Goal: Task Accomplishment & Management: Complete application form

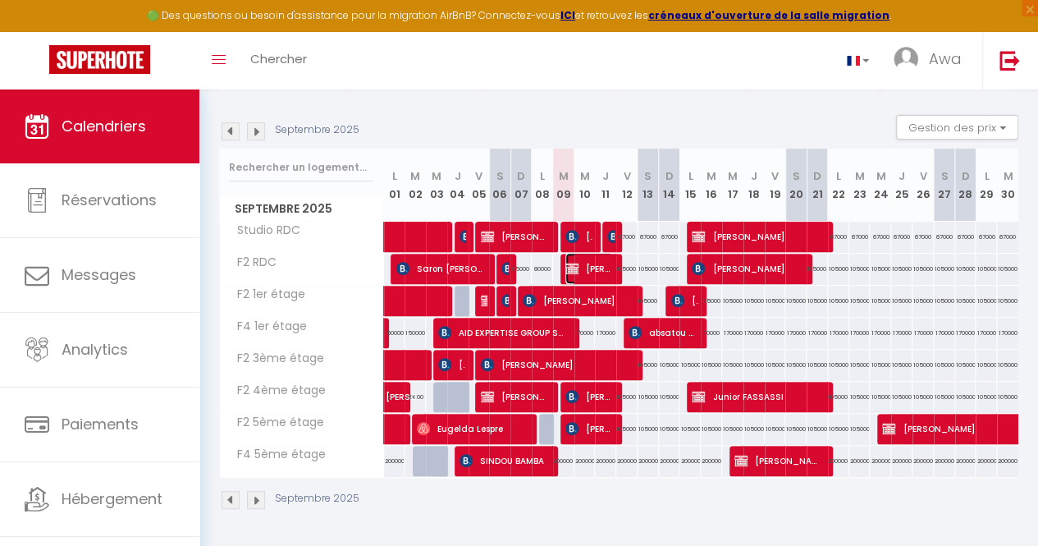
click at [579, 264] on span "[PERSON_NAME] [PERSON_NAME]" at bounding box center [590, 268] width 48 height 31
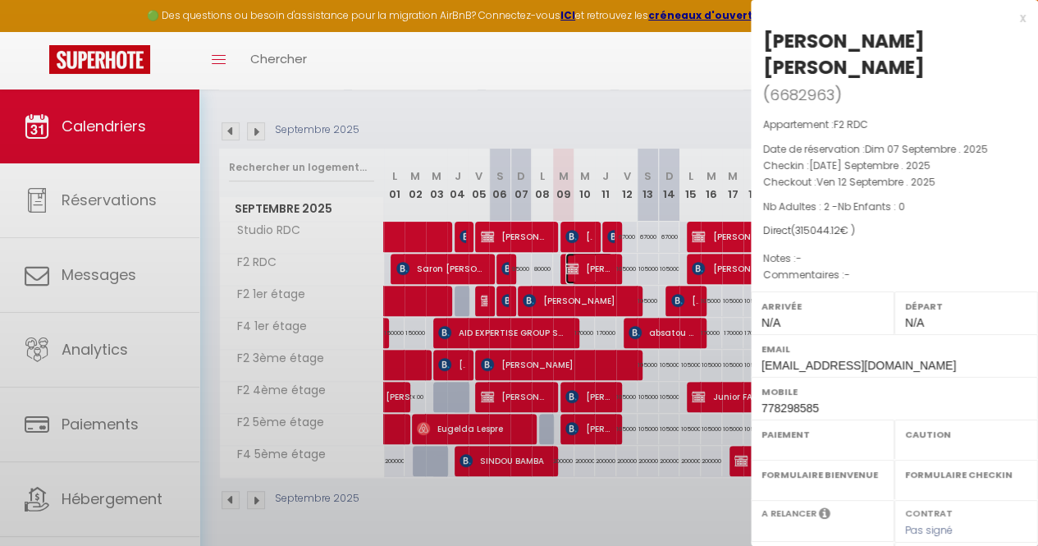
select select "OK"
select select "KO"
select select "0"
select select "1"
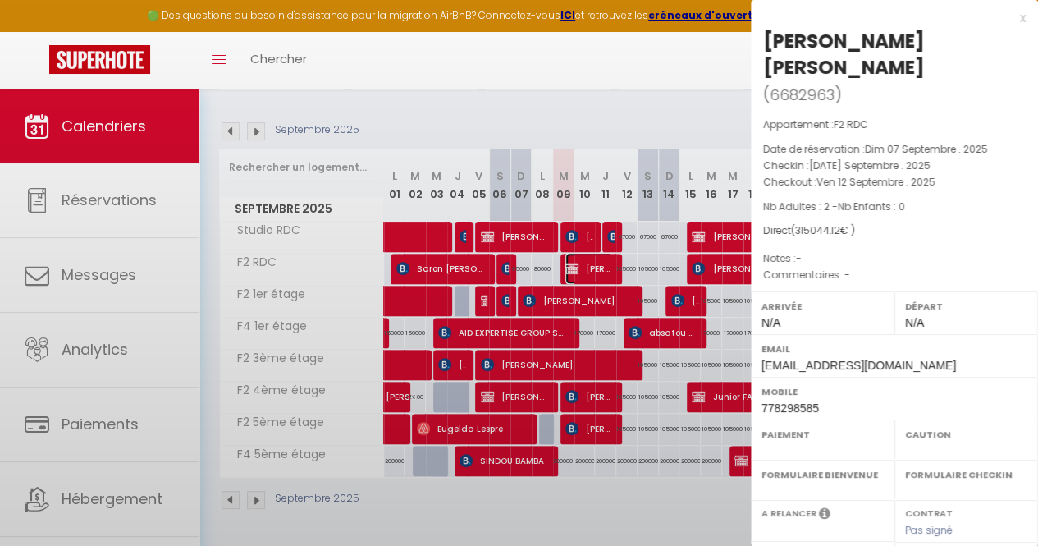
select select
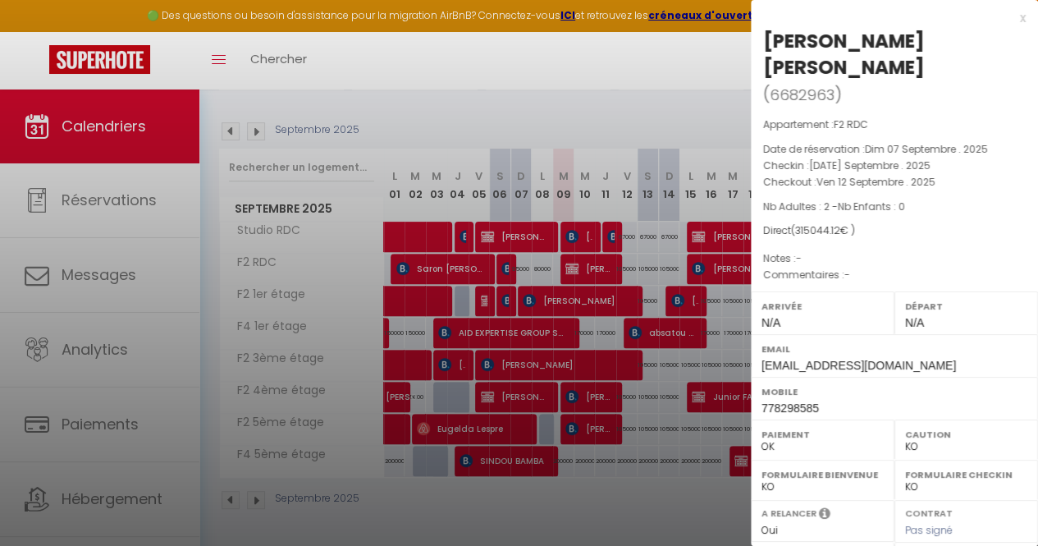
click at [639, 65] on div at bounding box center [519, 273] width 1038 height 546
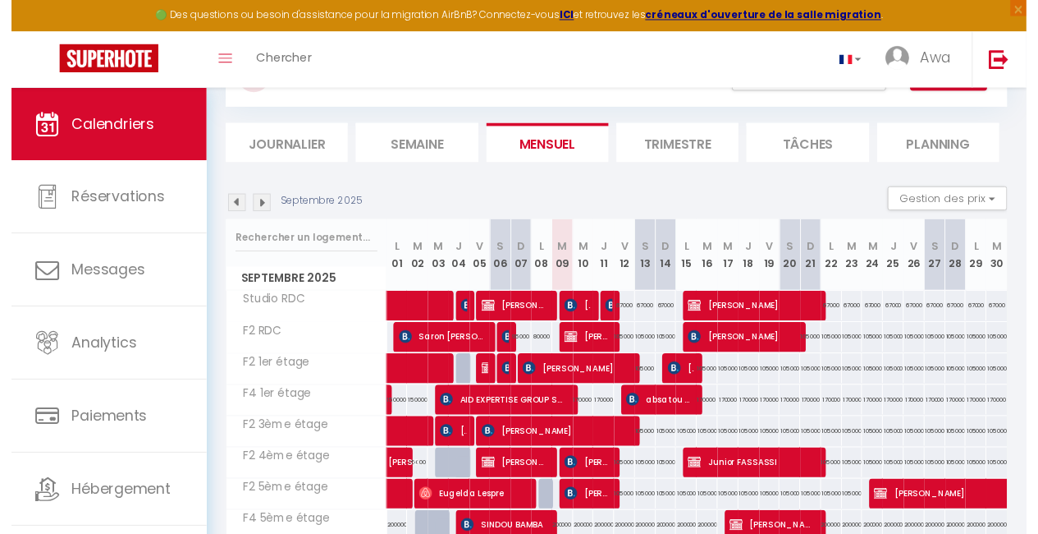
scroll to position [53, 0]
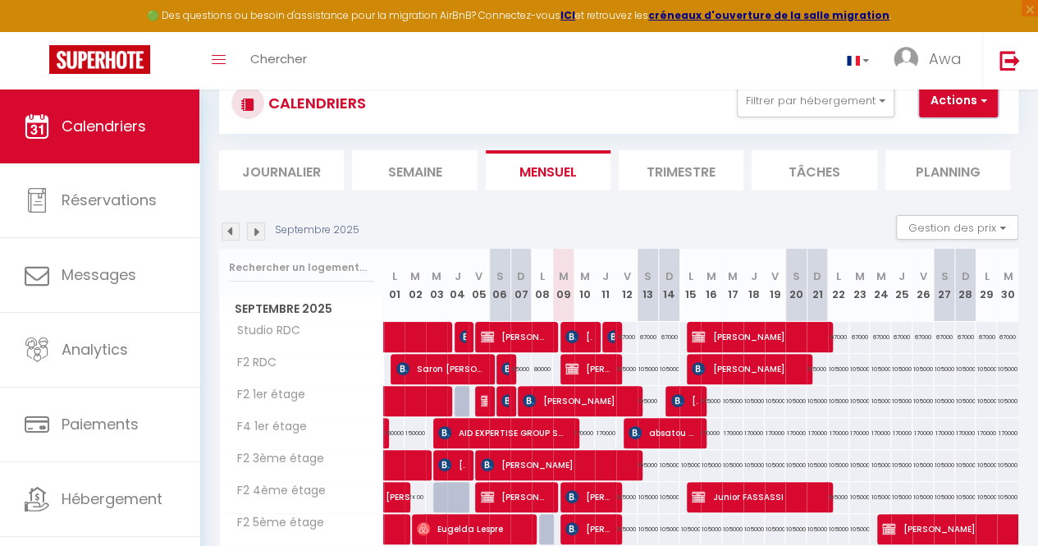
click at [952, 104] on button "Actions" at bounding box center [958, 101] width 79 height 33
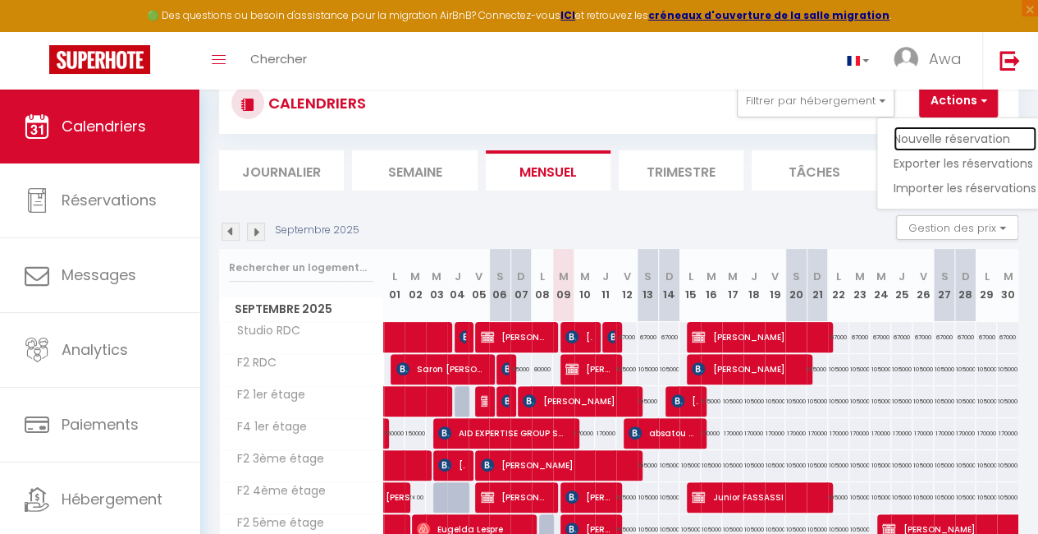
click at [935, 132] on link "Nouvelle réservation" at bounding box center [965, 138] width 143 height 25
select select
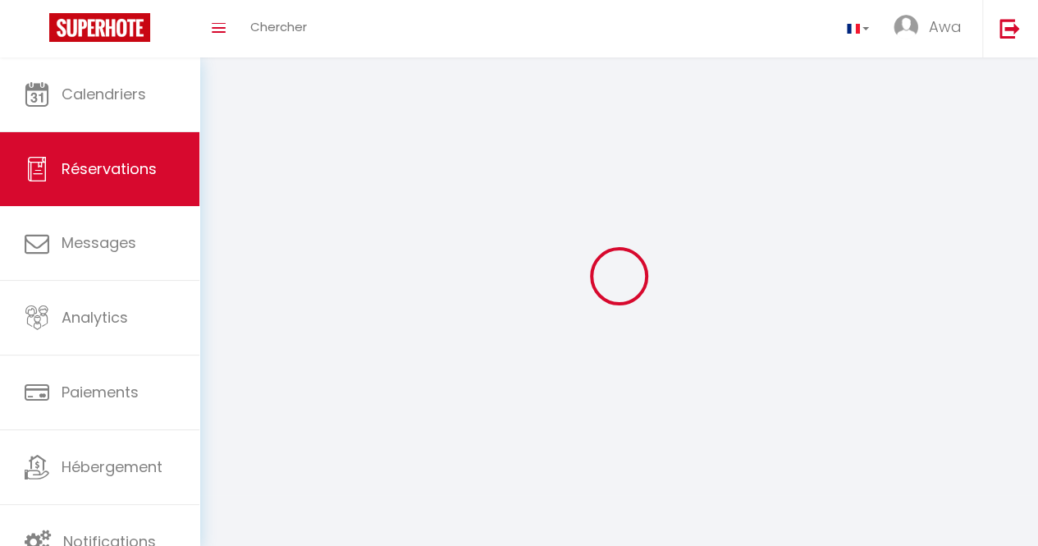
select select
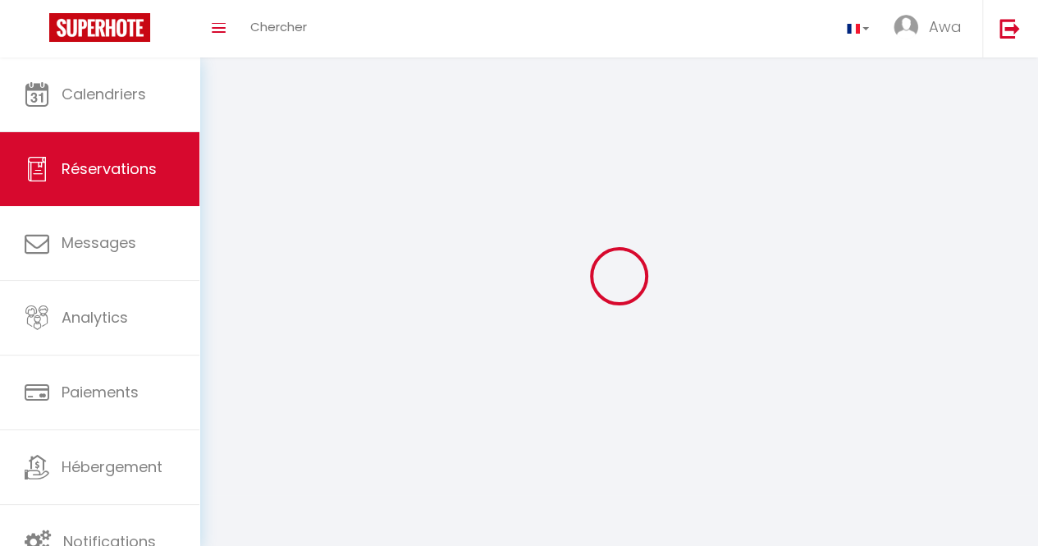
select select
checkbox input "false"
select select
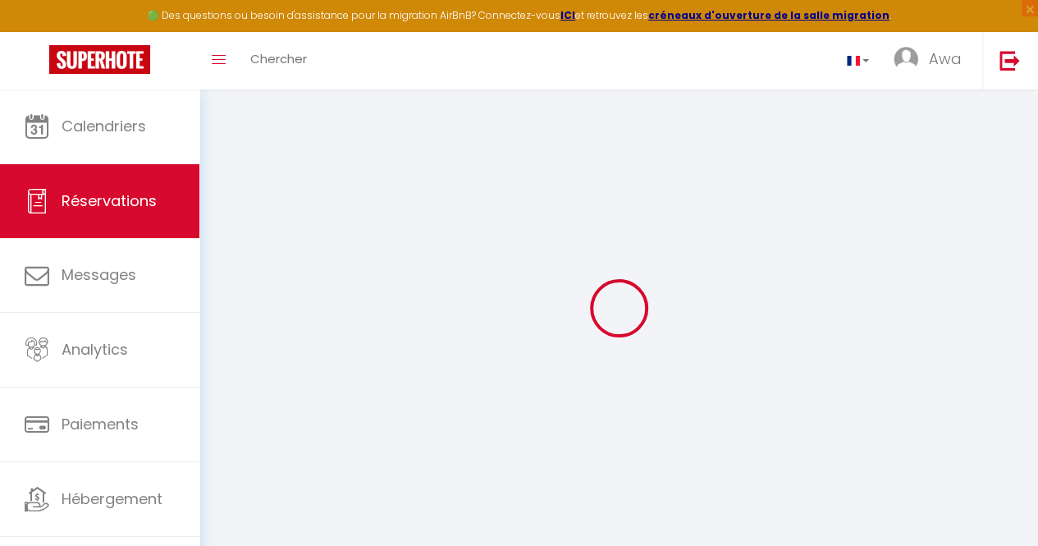
select select
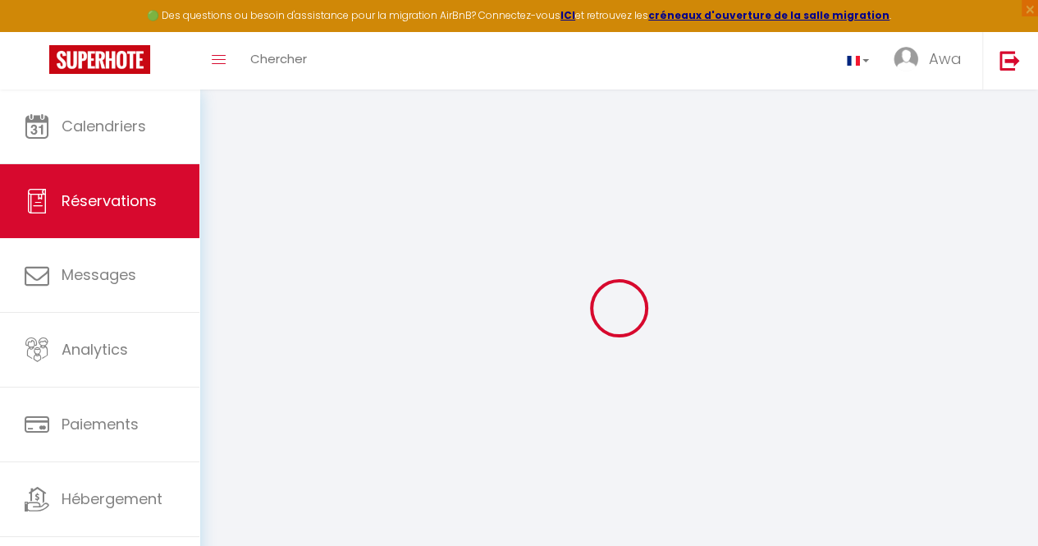
select select
checkbox input "false"
select select
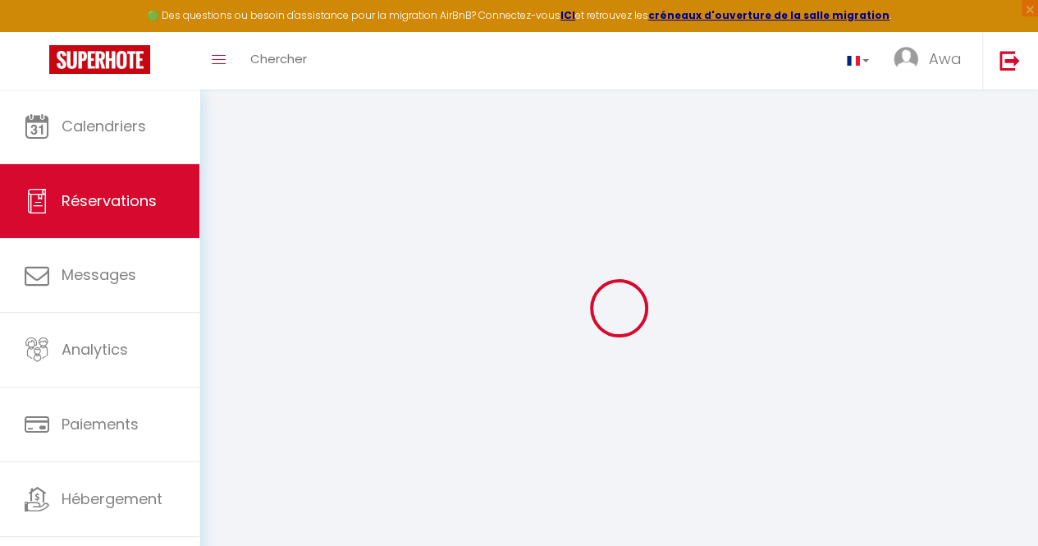
select select
checkbox input "false"
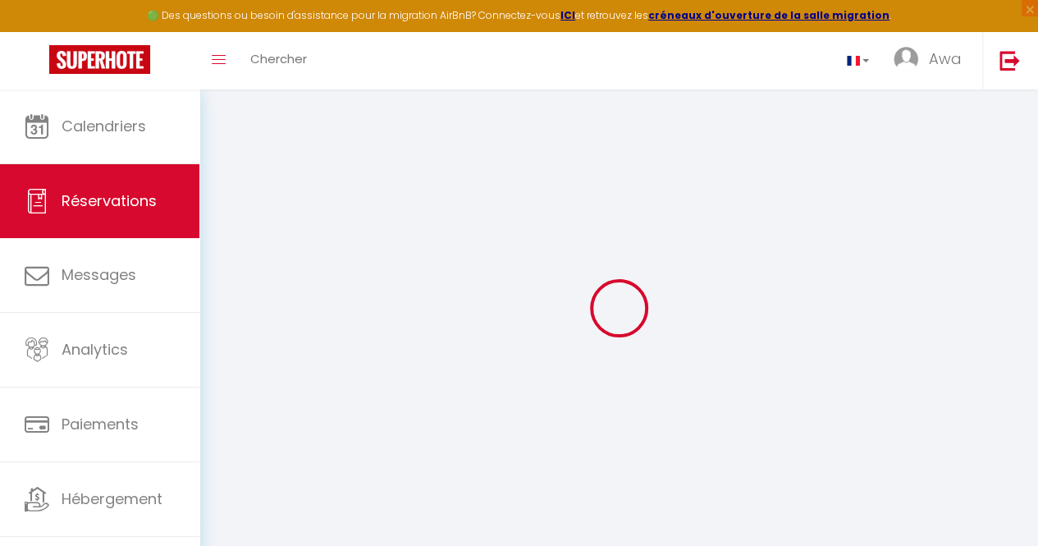
select select
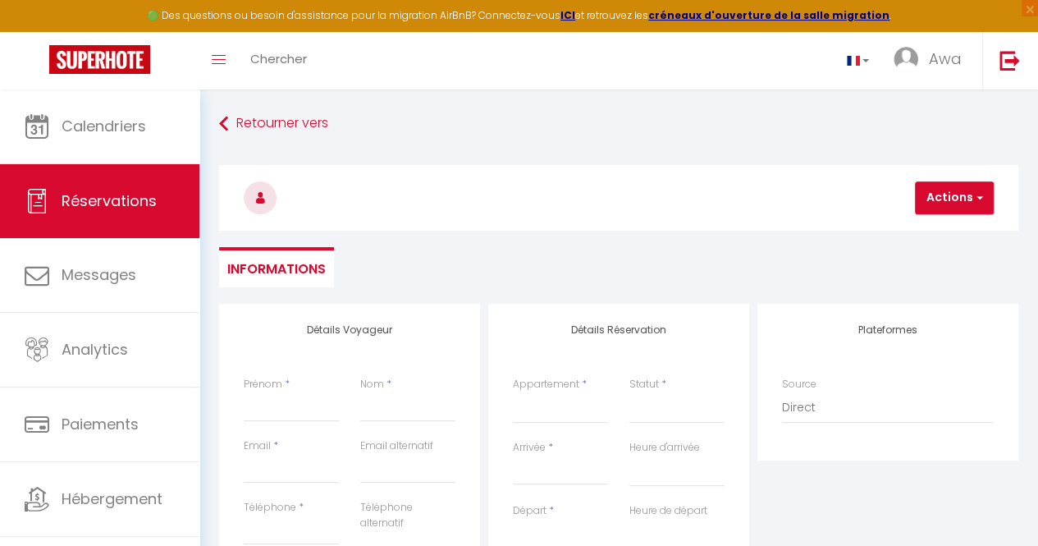
select select
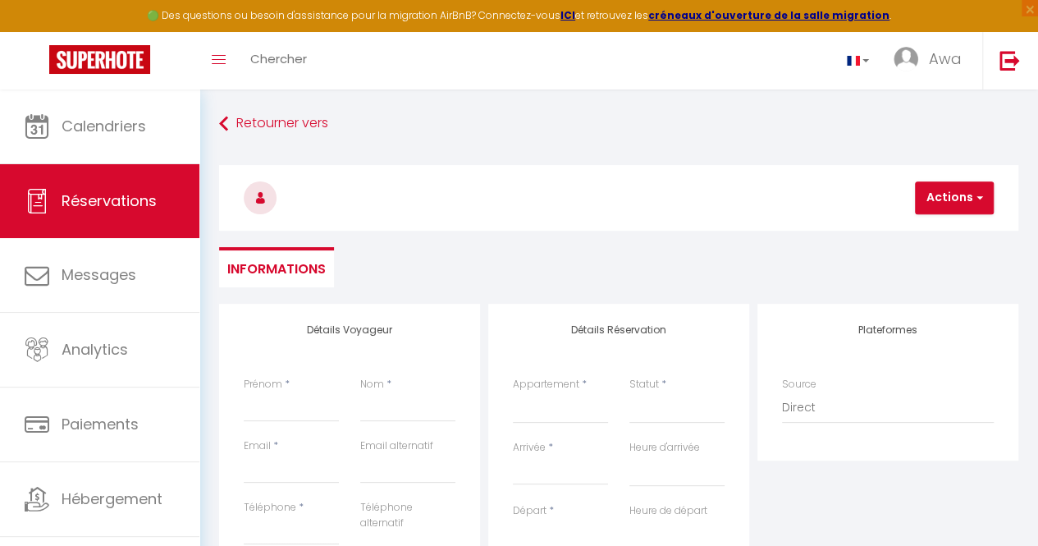
select select
checkbox input "false"
select select
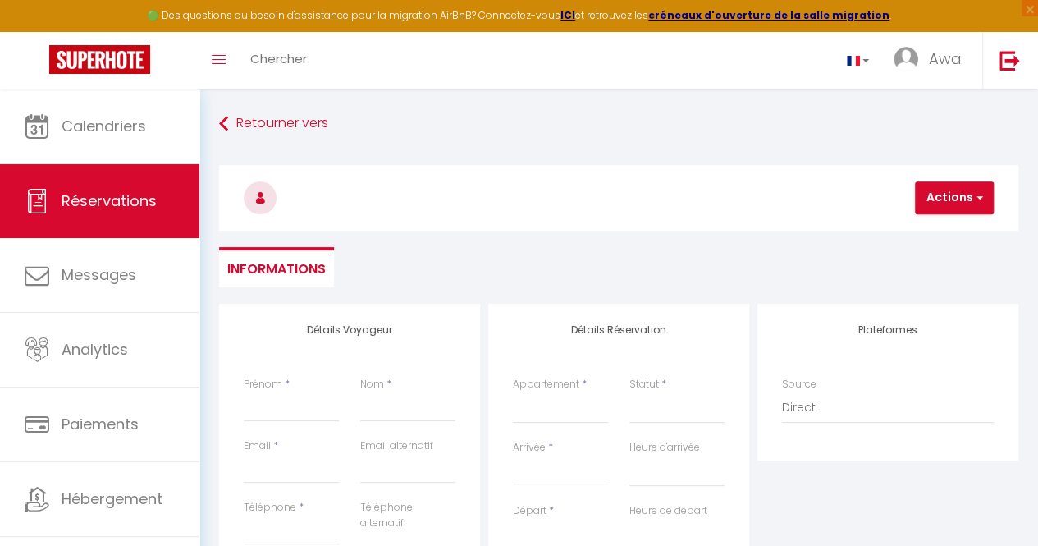
select select
checkbox input "false"
select select
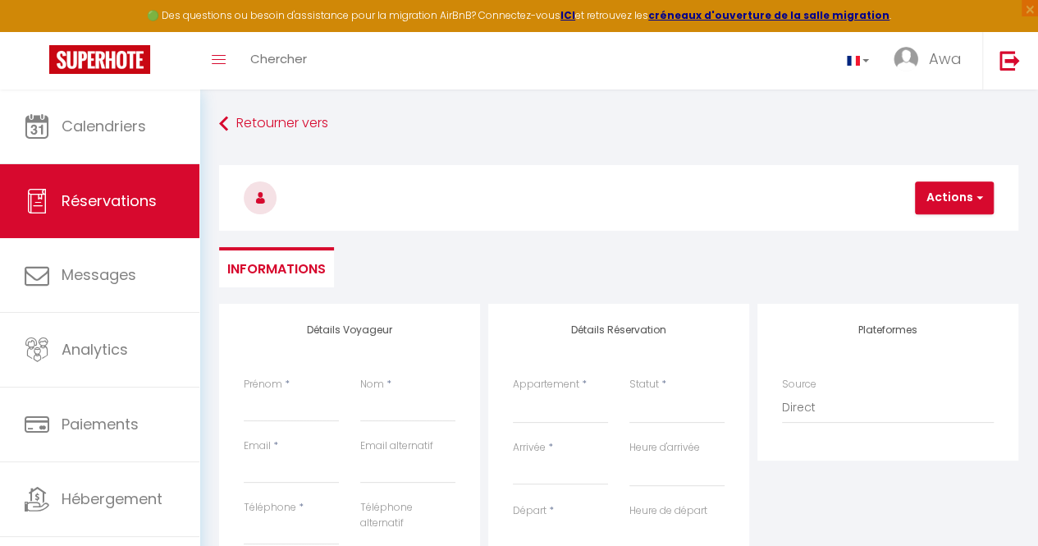
select select
click at [290, 401] on input "Prénom" at bounding box center [291, 407] width 95 height 30
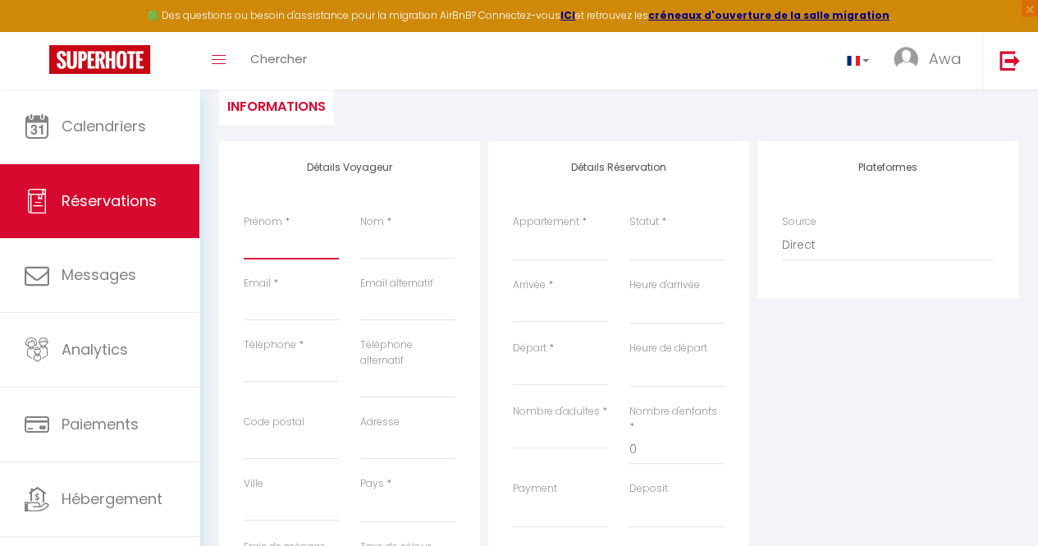
scroll to position [184, 0]
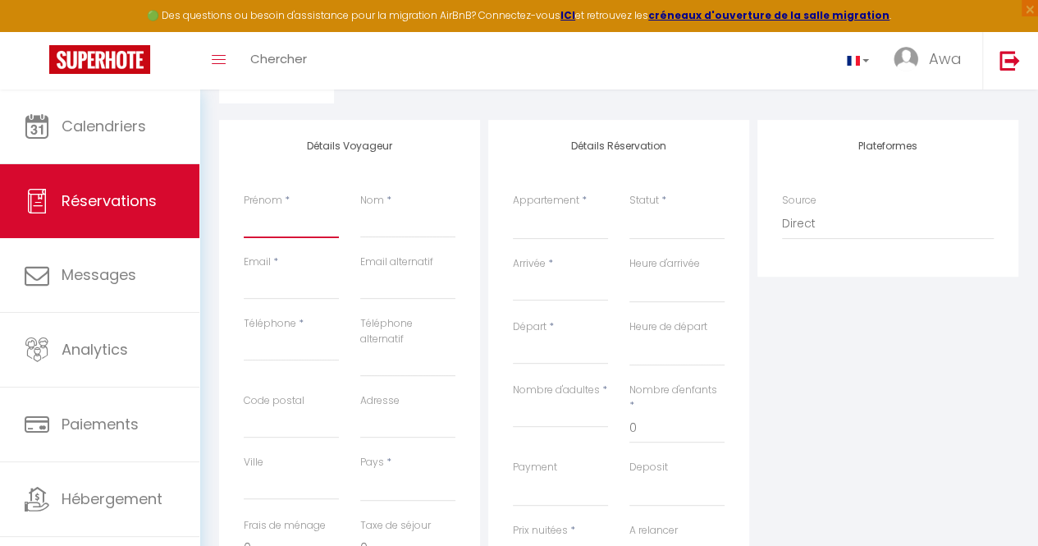
type input "M"
select select
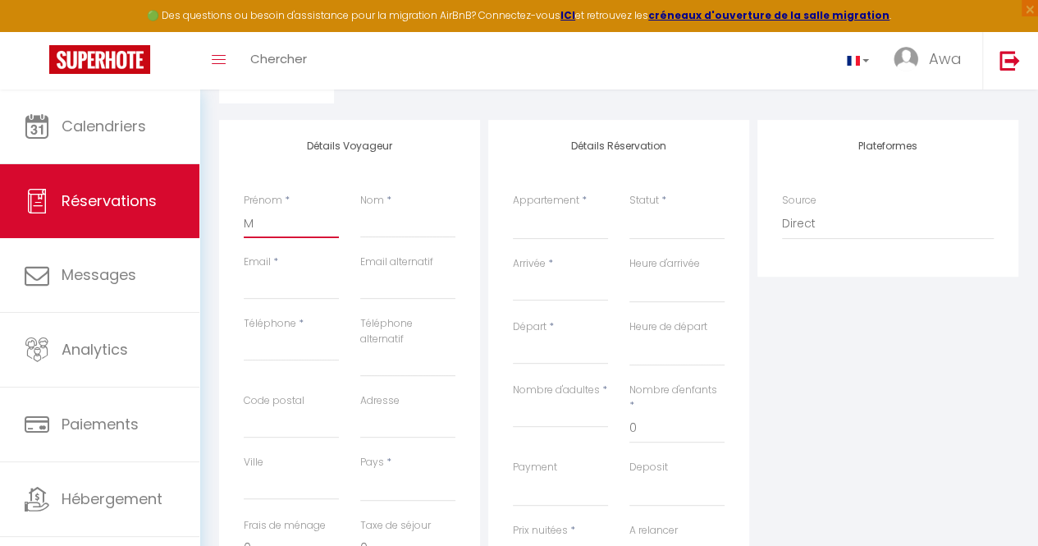
select select
checkbox input "false"
type input "Ma"
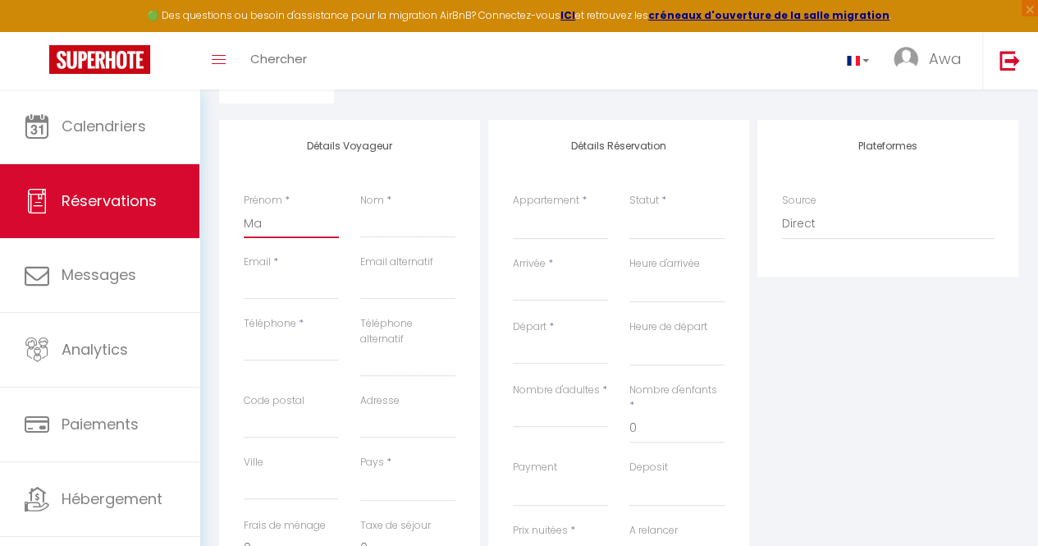
select select
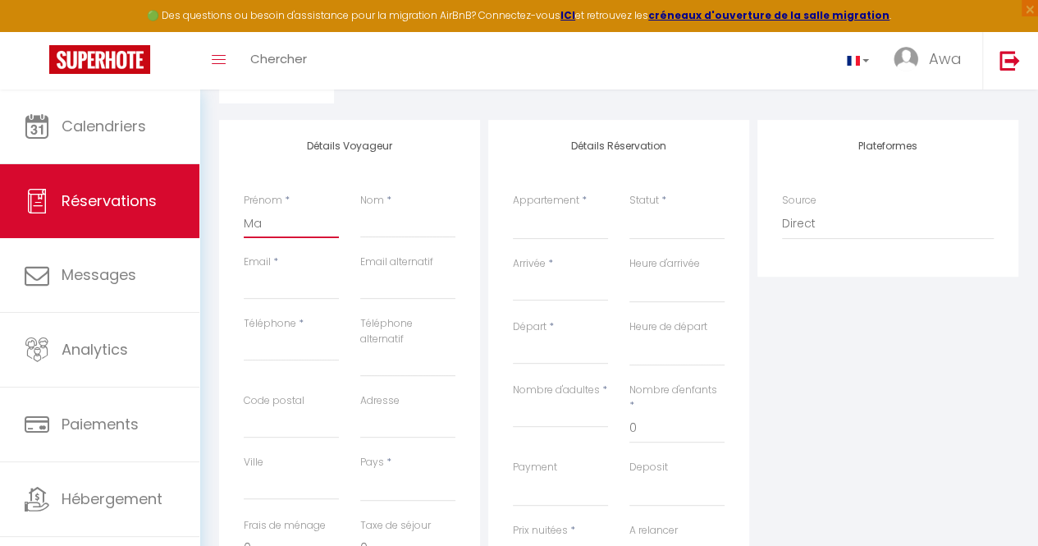
select select
checkbox input "false"
type input "Mar"
select select
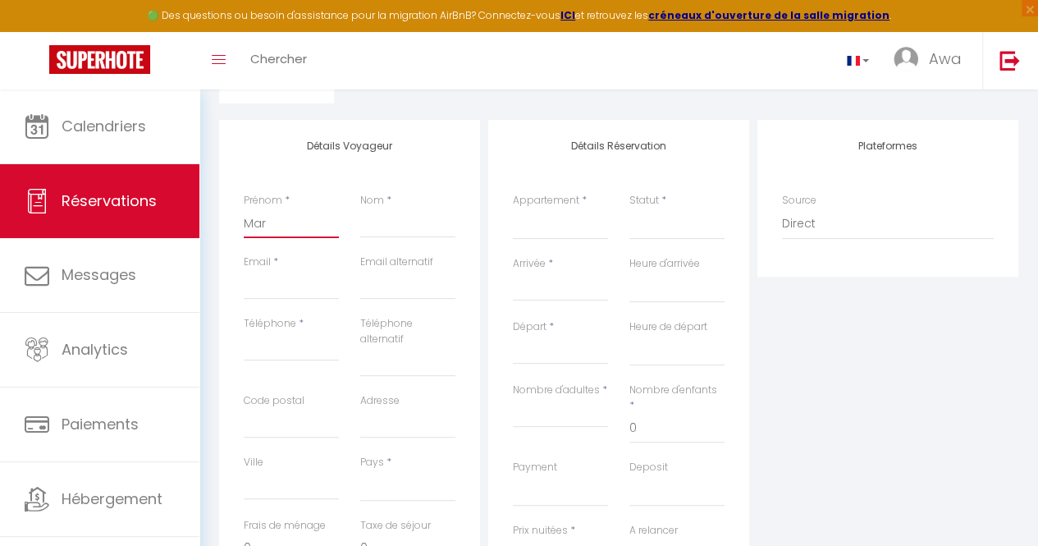
select select
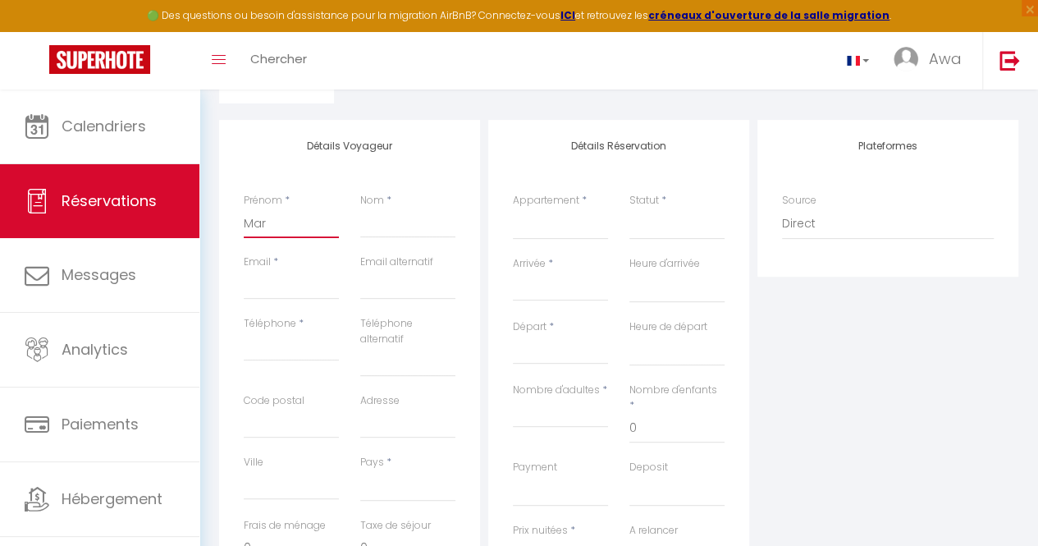
select select
checkbox input "false"
type input "Mari"
select select
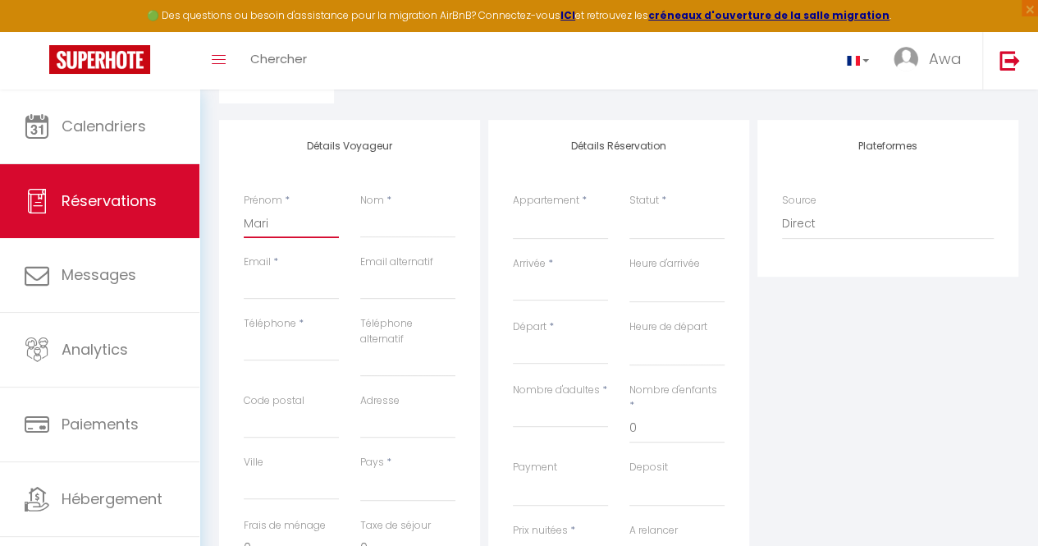
select select
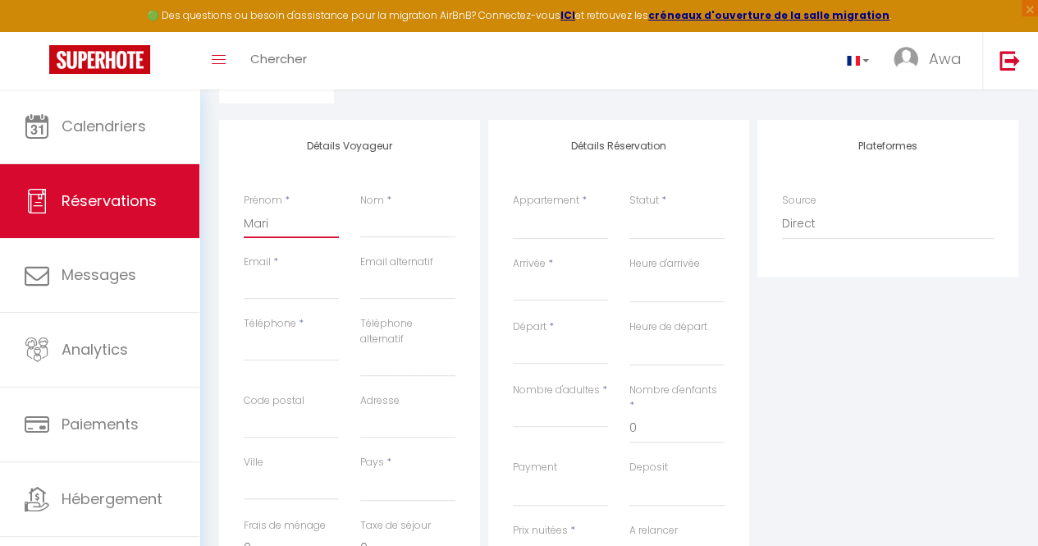
checkbox input "false"
type input "[PERSON_NAME]"
select select
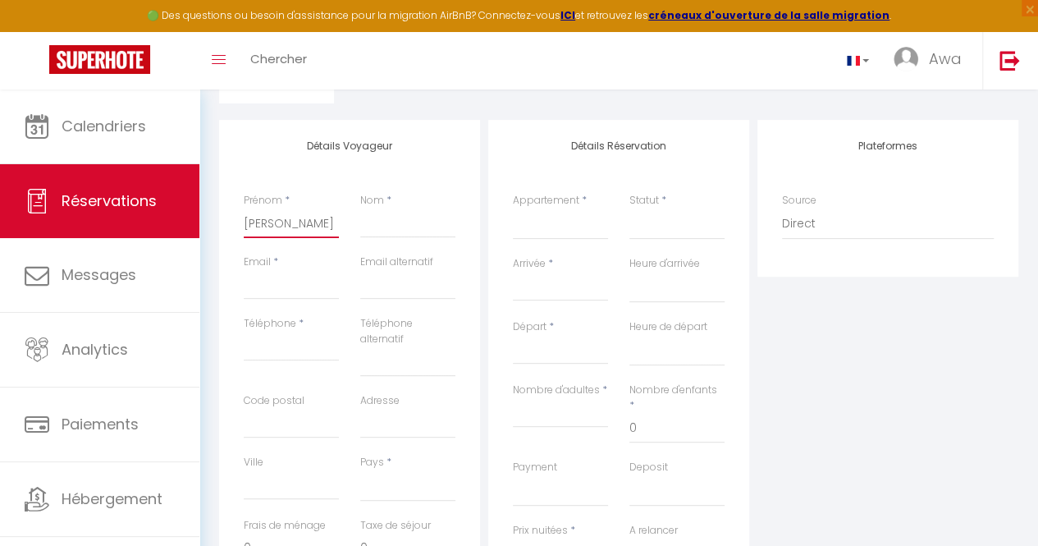
select select
checkbox input "false"
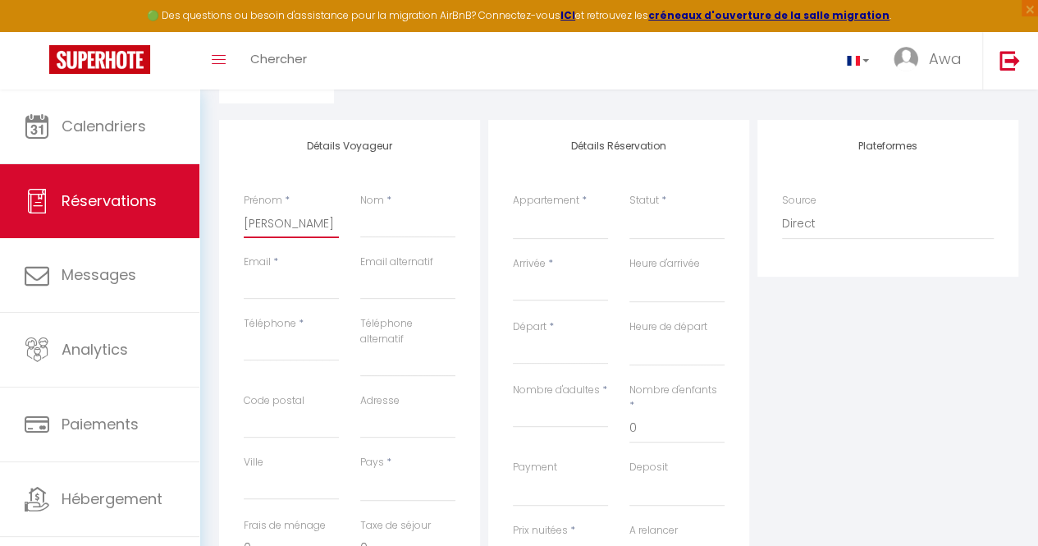
type input "[PERSON_NAME]"
select select
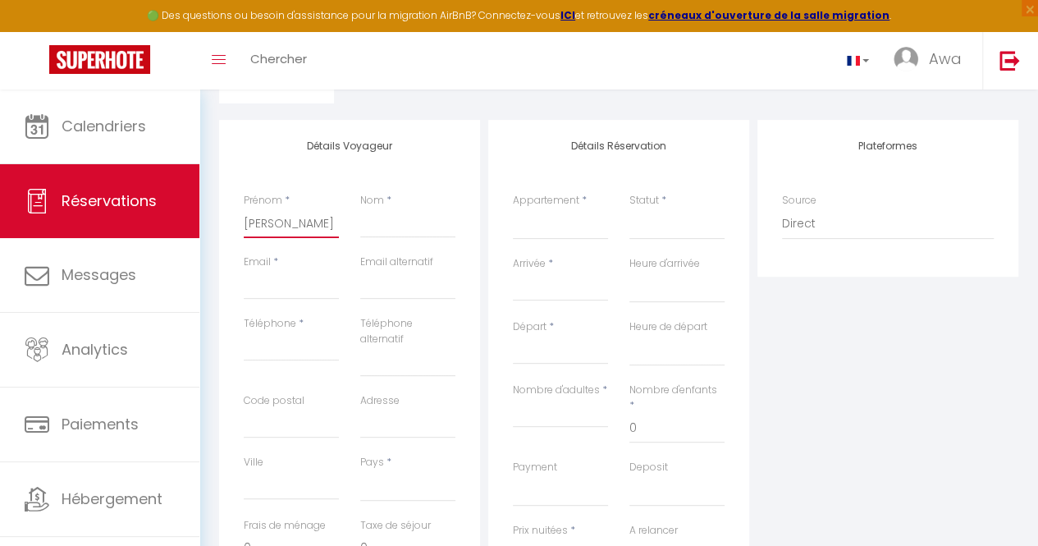
select select
checkbox input "false"
type input "[PERSON_NAME]"
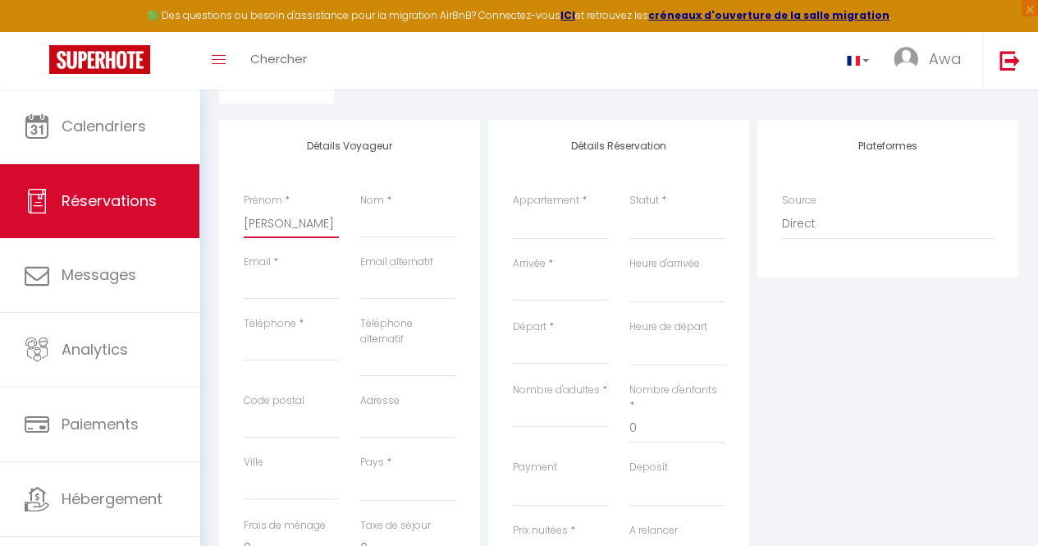
select select
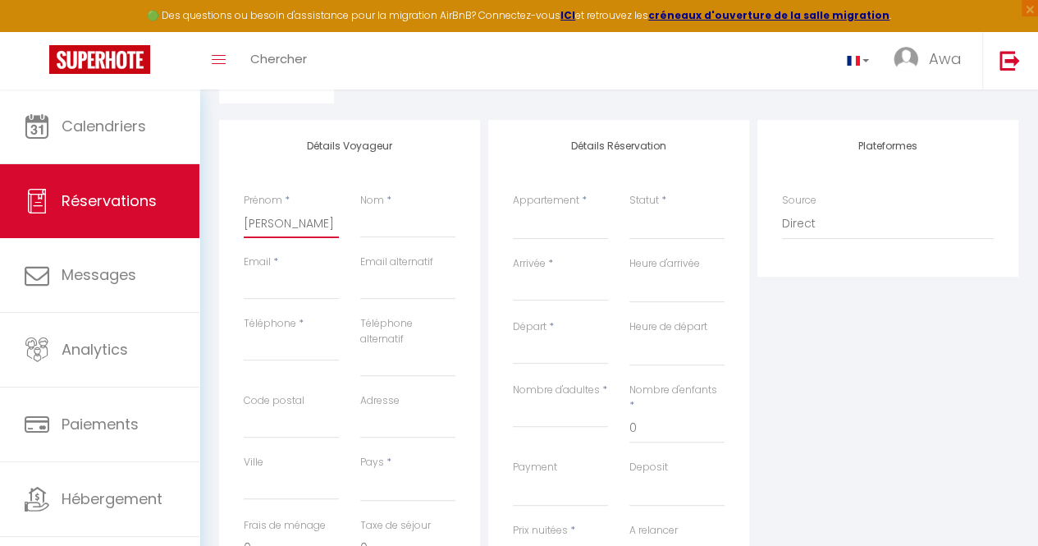
select select
checkbox input "false"
type input "[PERSON_NAME]"
select select
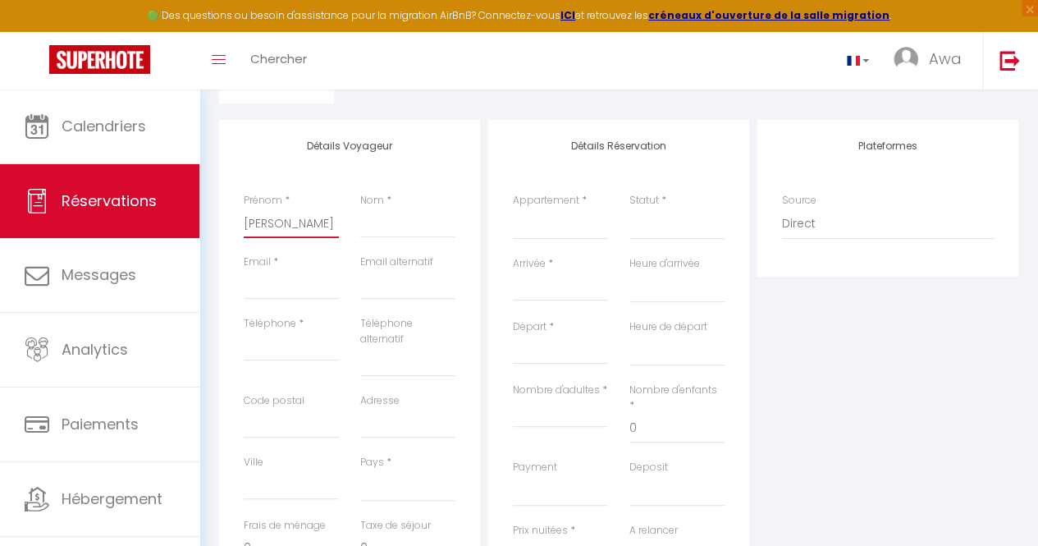
select select
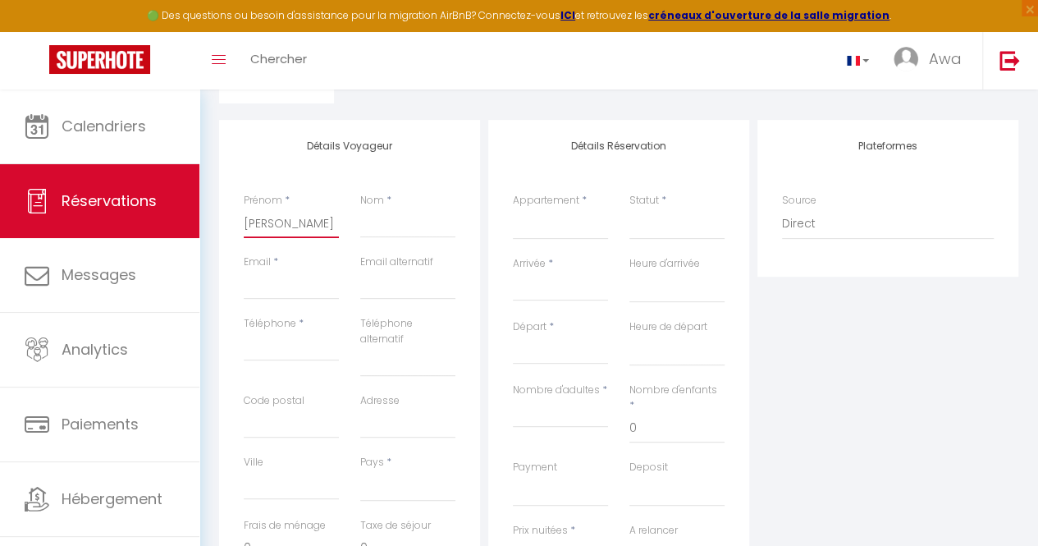
select select
checkbox input "false"
type input "[PERSON_NAME]"
click at [419, 218] on input "Nom" at bounding box center [407, 223] width 95 height 30
type input "S"
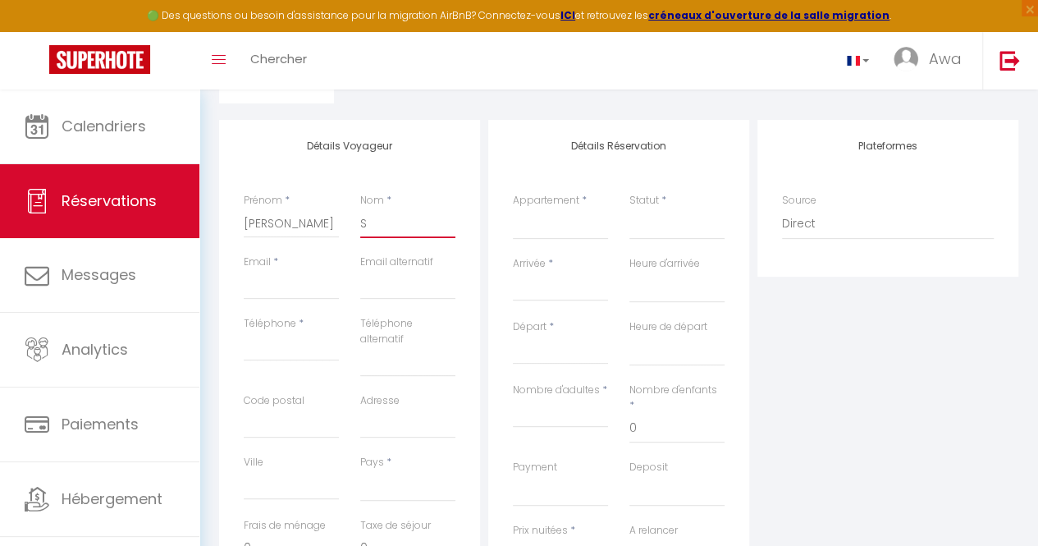
select select
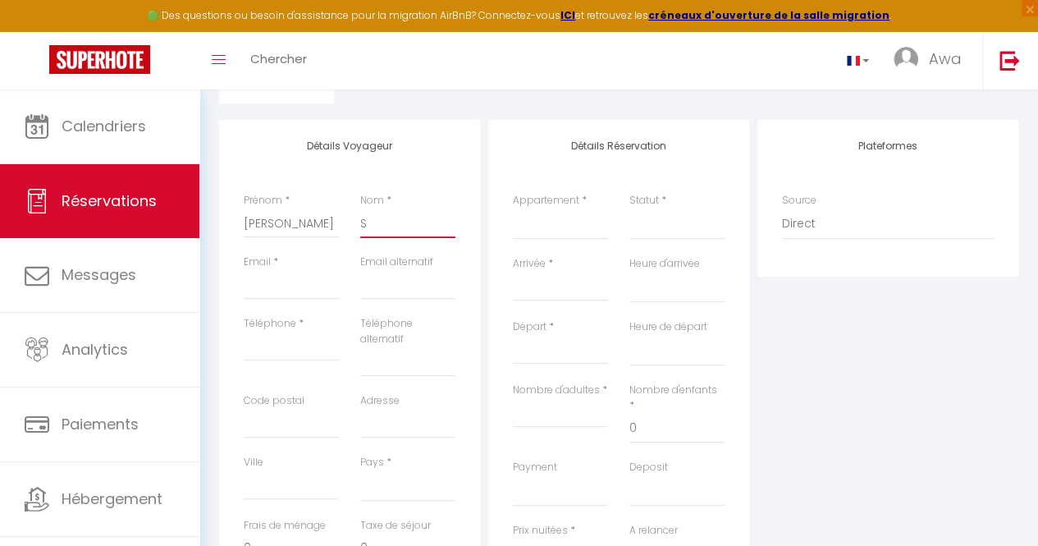
select select
checkbox input "false"
type input "Se"
select select
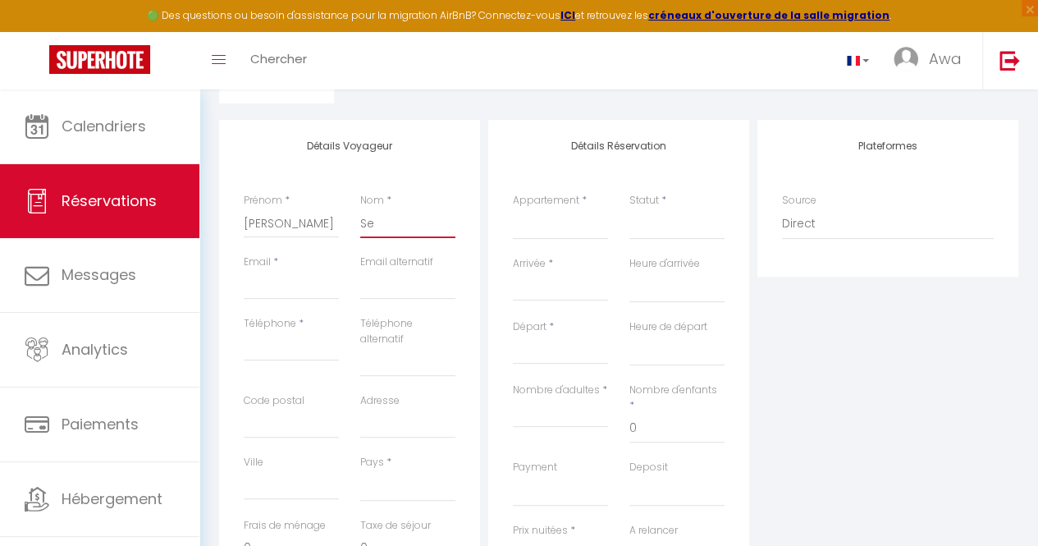
select select
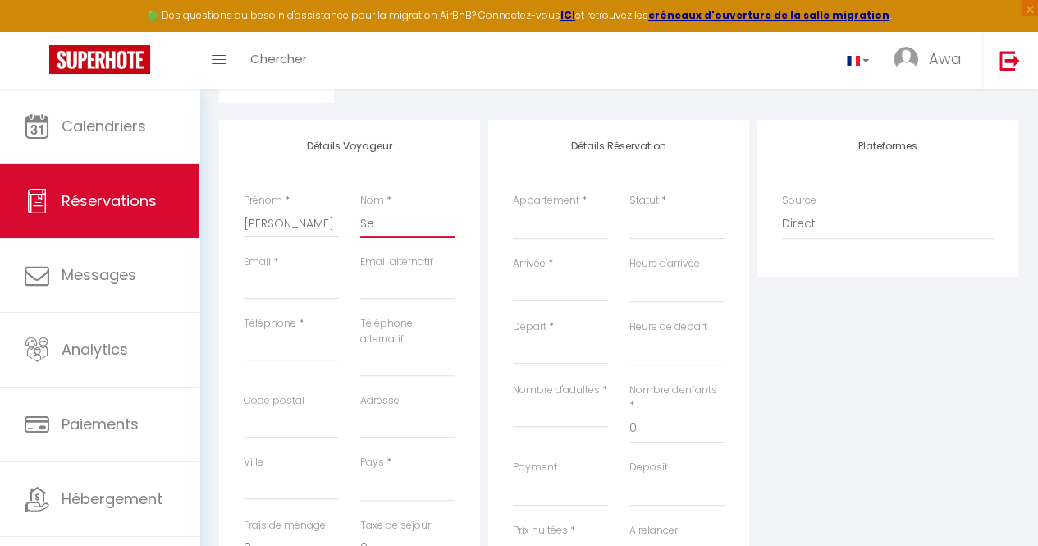
select select
checkbox input "false"
type input "Sec"
select select
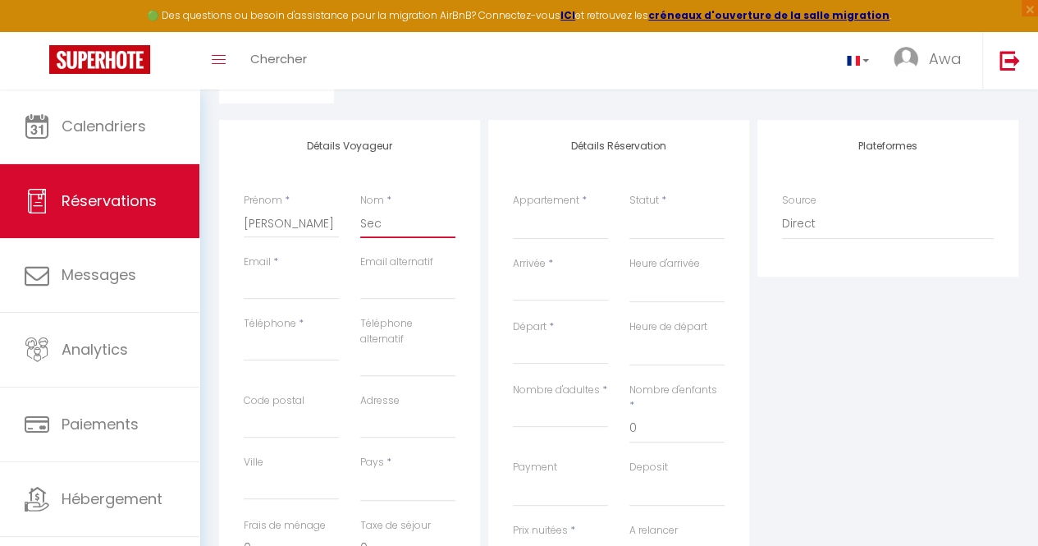
select select
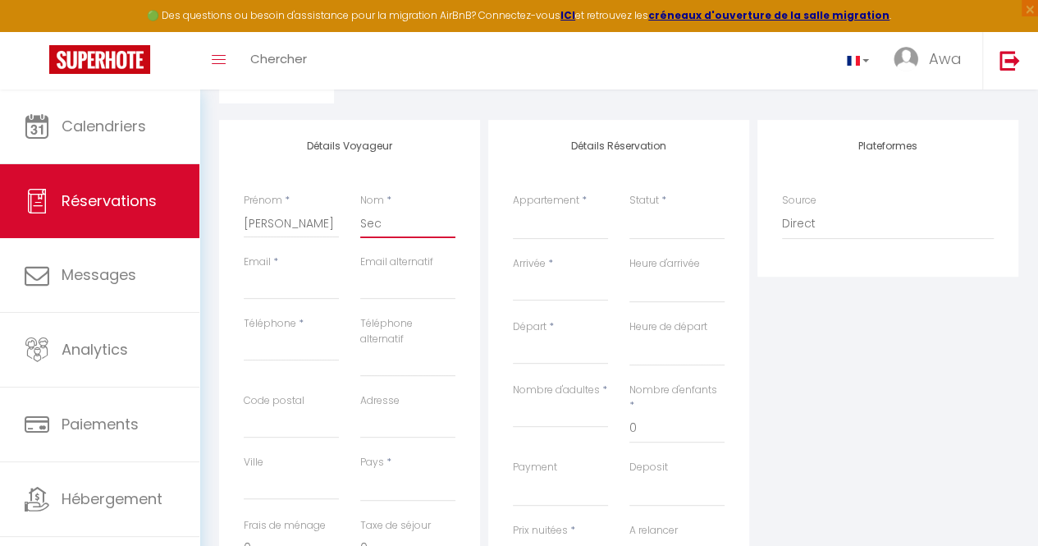
checkbox input "false"
type input "Seck"
select select
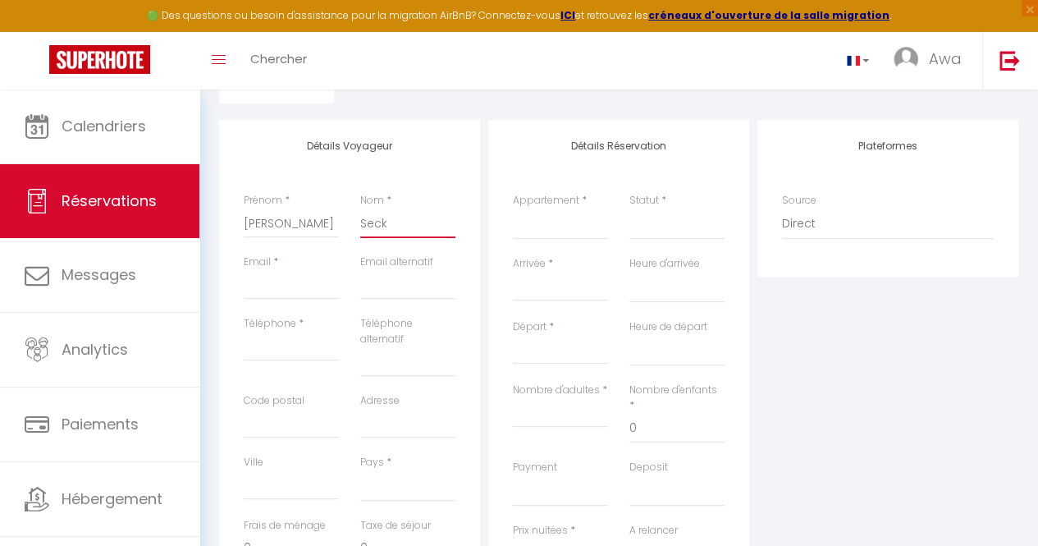
select select
checkbox input "false"
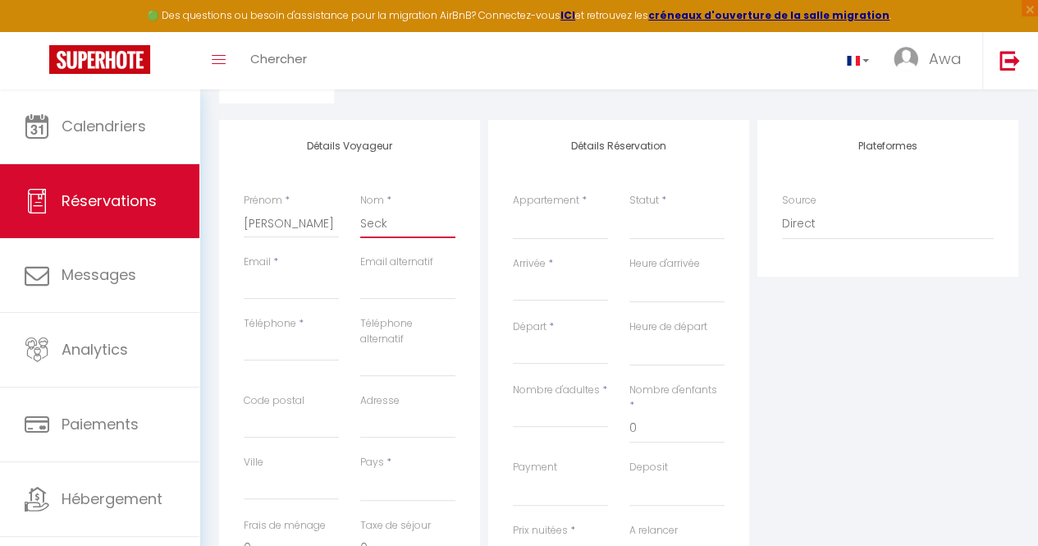
type input "Seck"
click at [293, 282] on input "Email" at bounding box center [291, 285] width 95 height 30
type input "à"
select select
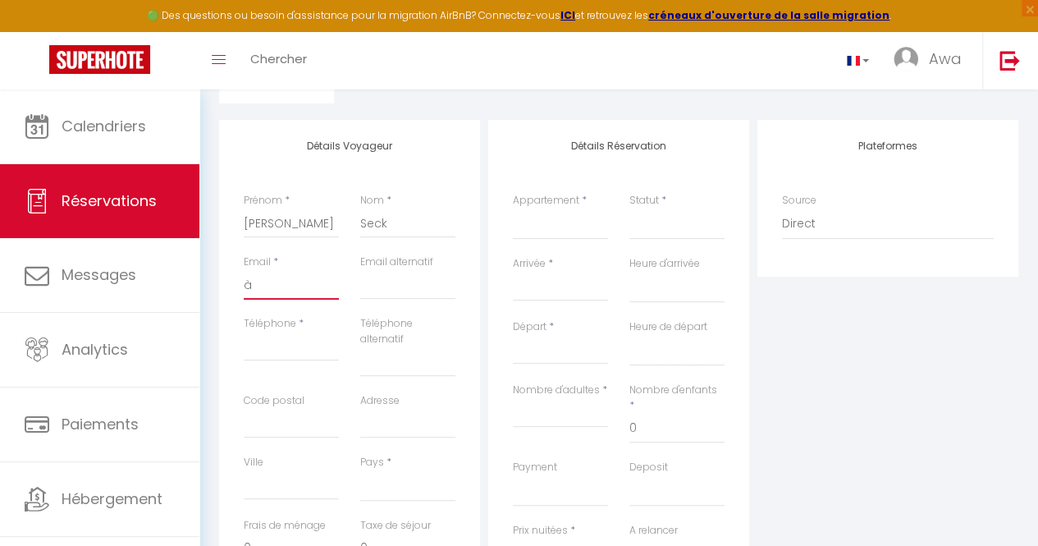
select select
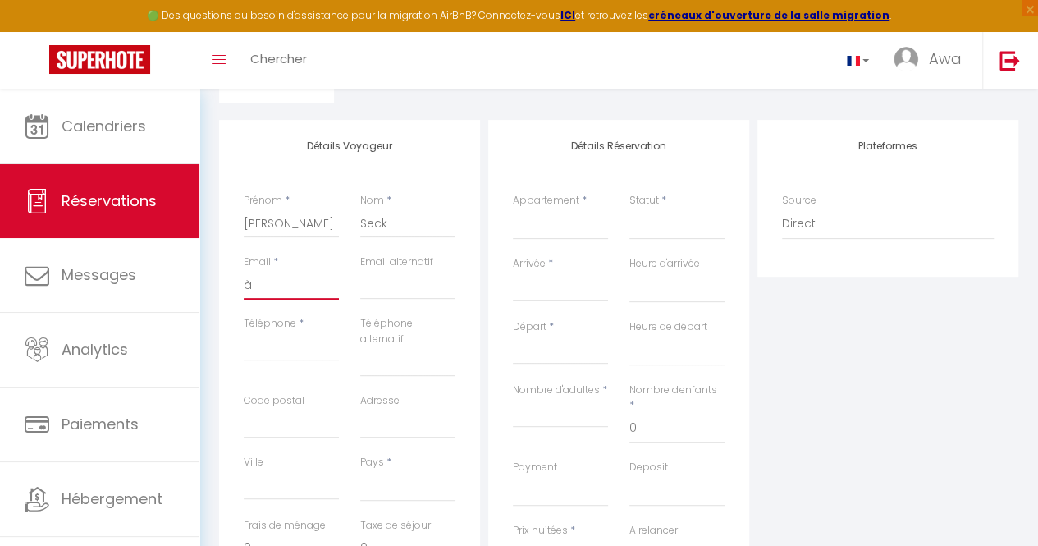
checkbox input "false"
type input "àà"
select select
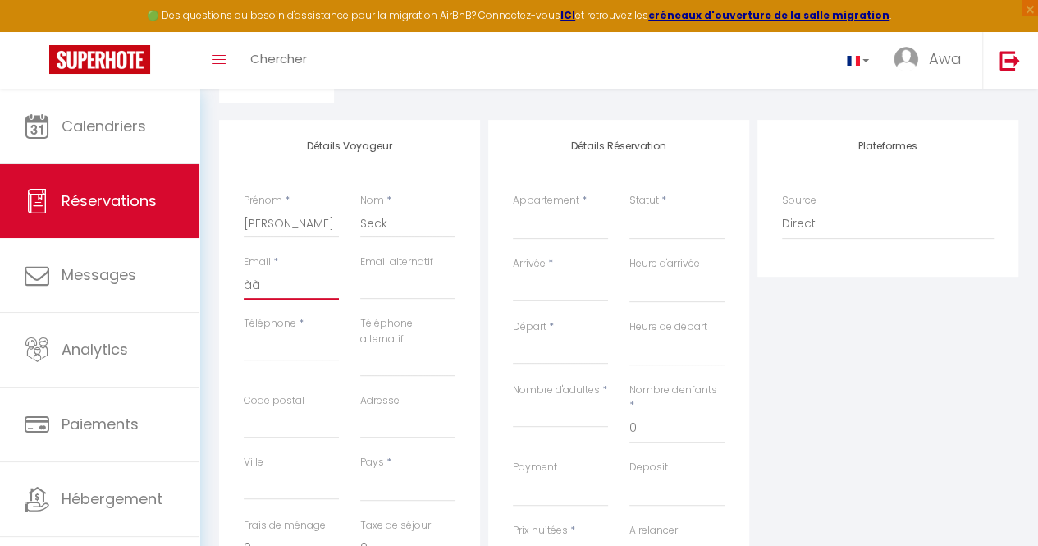
select select
checkbox input "false"
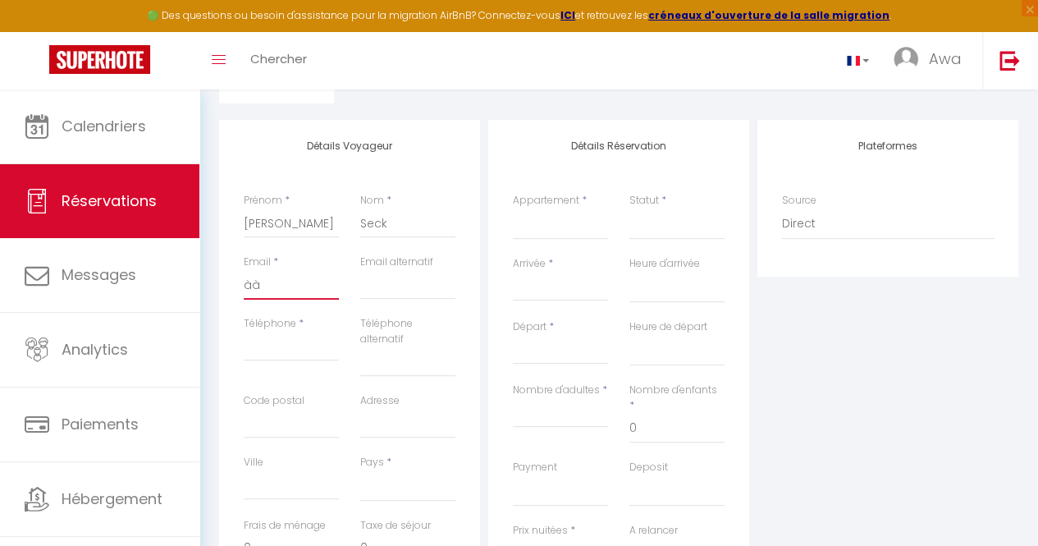
type input "à"
select select
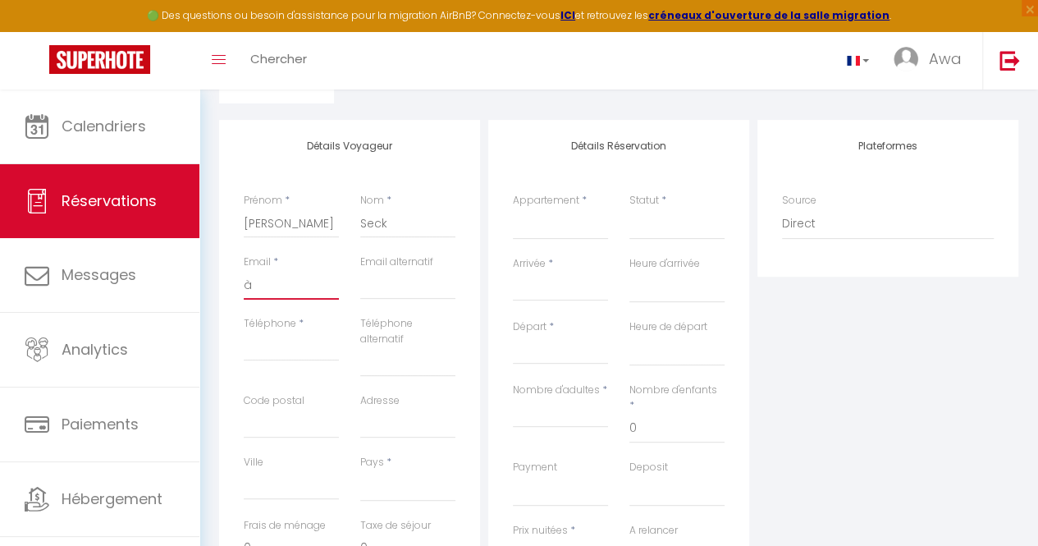
select select
checkbox input "false"
select select
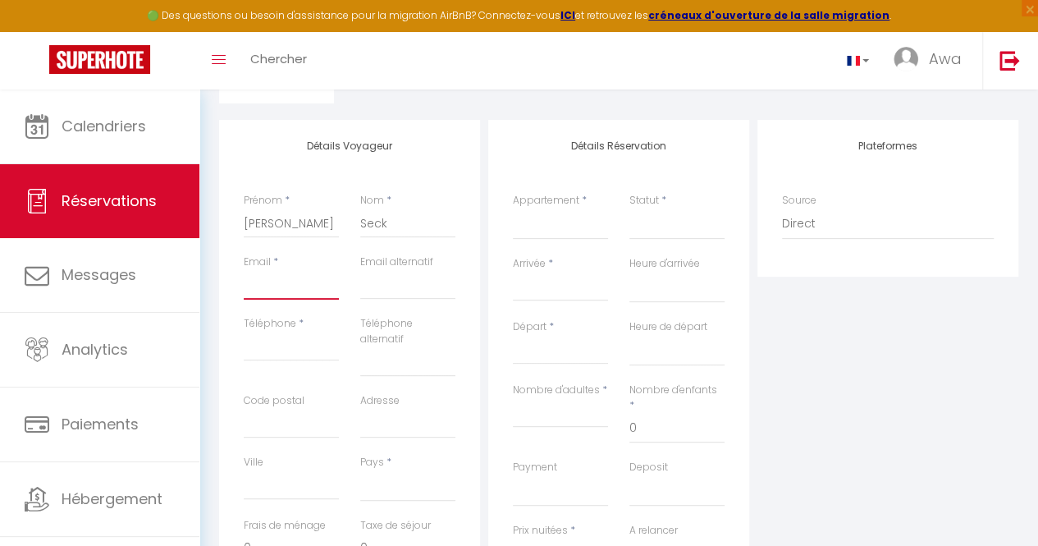
select select
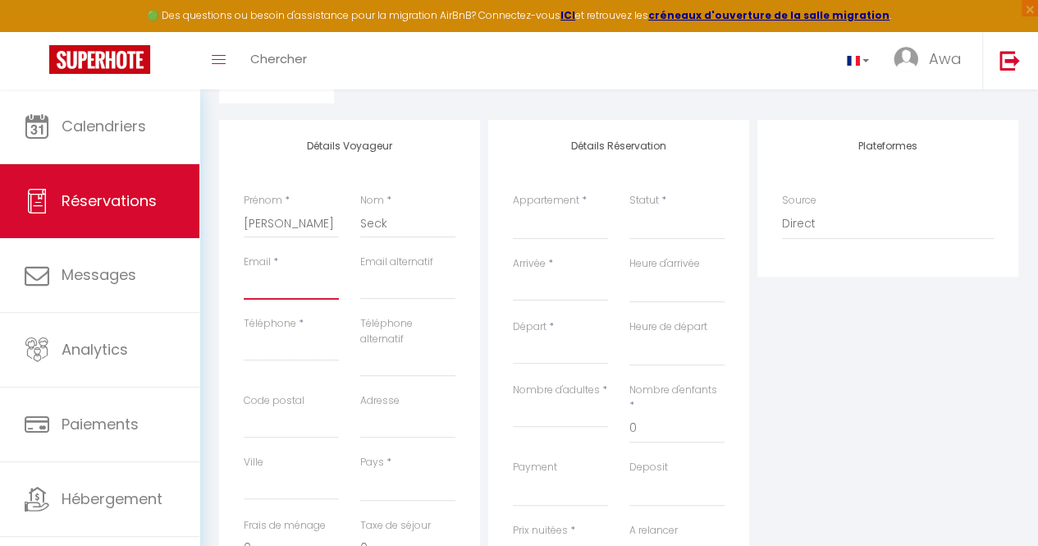
select select
checkbox input "false"
type input "0"
select select
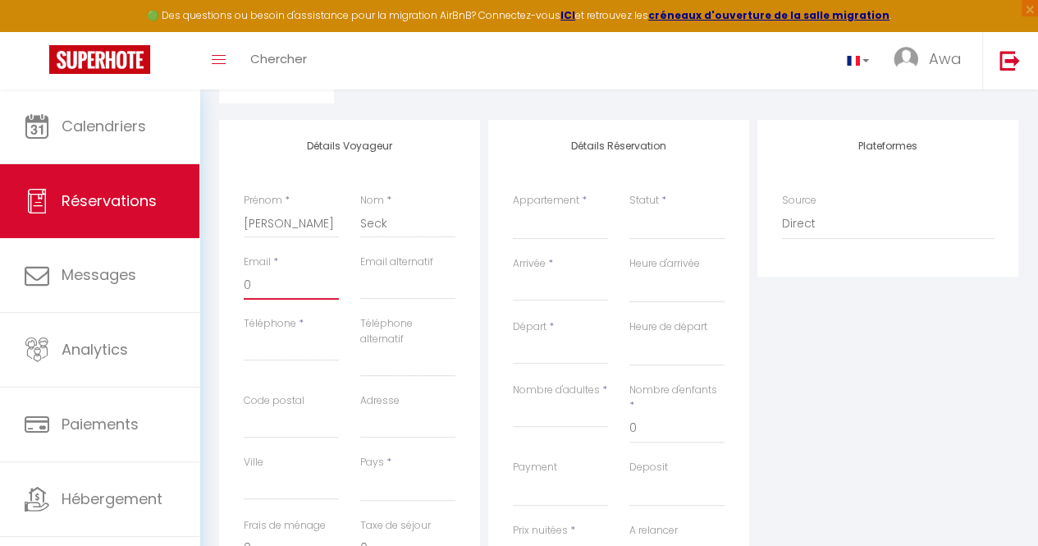
select select
click at [307, 352] on input "Téléphone" at bounding box center [291, 347] width 95 height 30
click at [254, 408] on label "Code postal" at bounding box center [274, 401] width 61 height 16
click at [254, 409] on input "Code postal" at bounding box center [291, 424] width 95 height 30
click at [267, 412] on input "Code postal" at bounding box center [291, 424] width 95 height 30
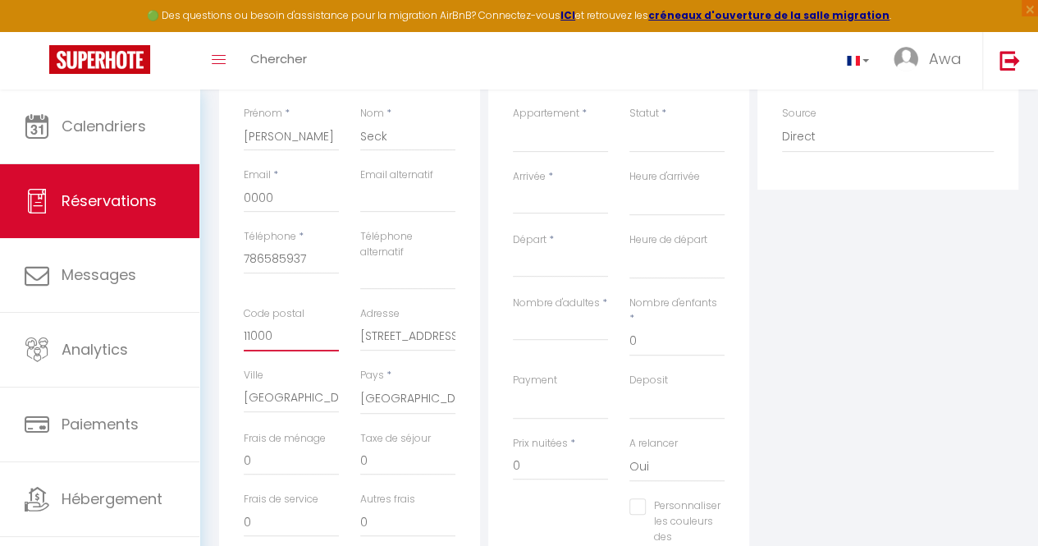
scroll to position [194, 0]
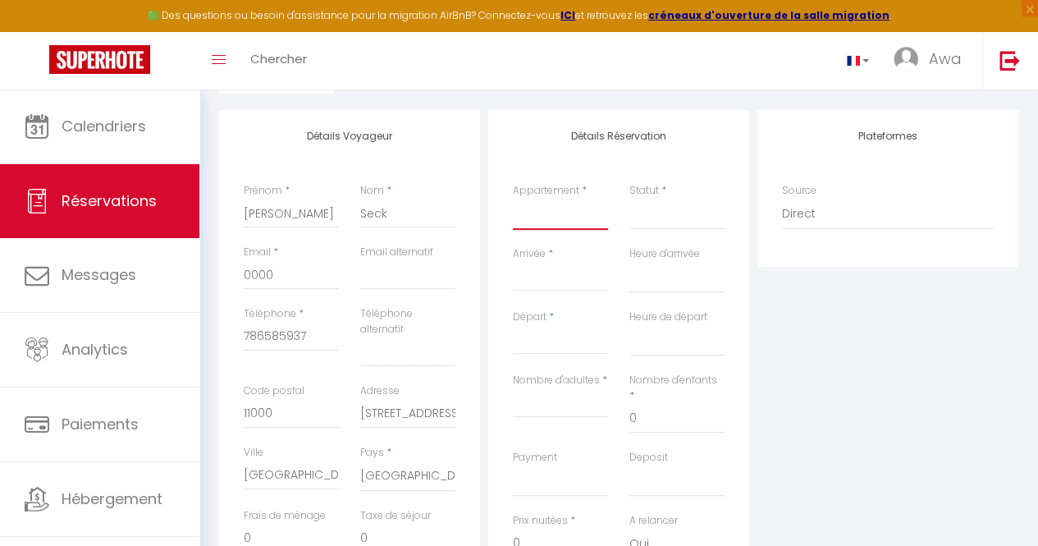
click at [534, 211] on select "F2 4ème étage Studio RDC F2 RDC F2 5ème étage F2 3ème étage F2 1er étage F4 1er…" at bounding box center [560, 214] width 95 height 31
click at [513, 199] on select "F2 4ème étage Studio RDC F2 RDC F2 5ème étage F2 3ème étage F2 1er étage F4 1er…" at bounding box center [560, 214] width 95 height 31
click at [664, 231] on div "Statut * Confirmé Non Confirmé Annulé Annulé par le voyageur No Show Request" at bounding box center [677, 214] width 117 height 63
click at [665, 226] on select "Confirmé Non Confirmé [PERSON_NAME] par le voyageur No Show Request" at bounding box center [677, 214] width 95 height 31
click at [630, 199] on select "Confirmé Non Confirmé [PERSON_NAME] par le voyageur No Show Request" at bounding box center [677, 214] width 95 height 31
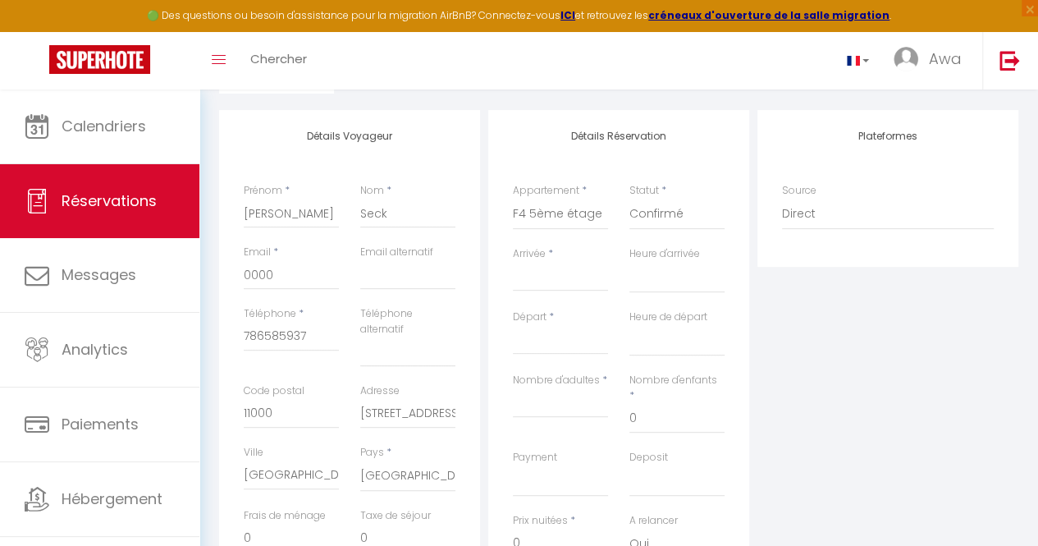
click at [583, 277] on input "Arrivée" at bounding box center [560, 278] width 95 height 21
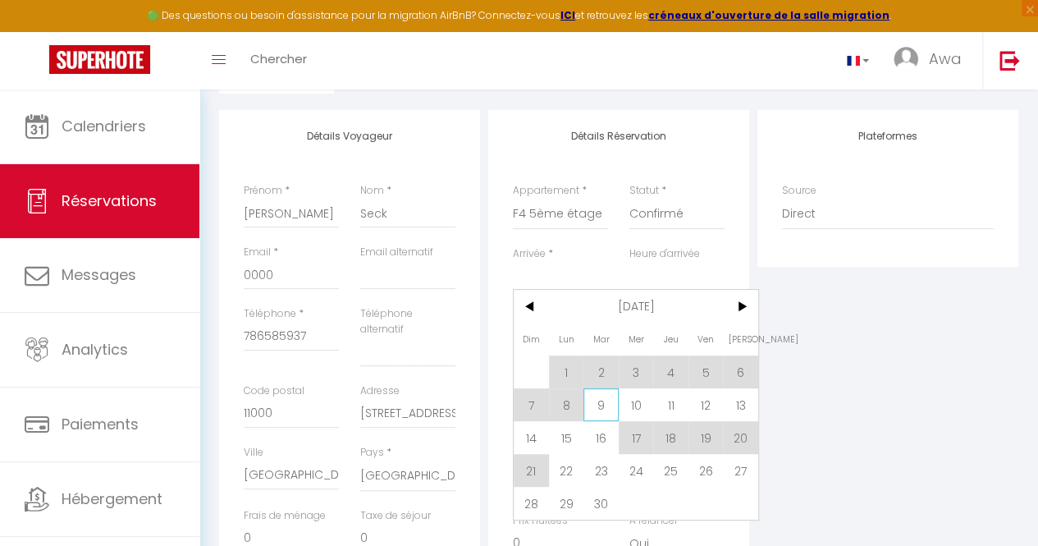
click at [607, 415] on span "9" at bounding box center [601, 404] width 35 height 33
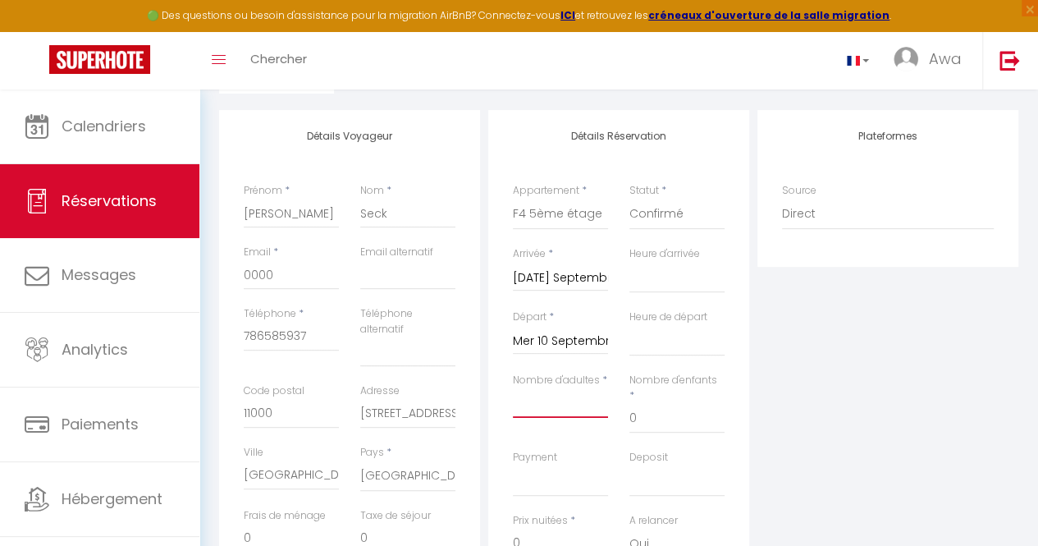
click at [601, 407] on input "Nombre d'adultes" at bounding box center [560, 403] width 95 height 30
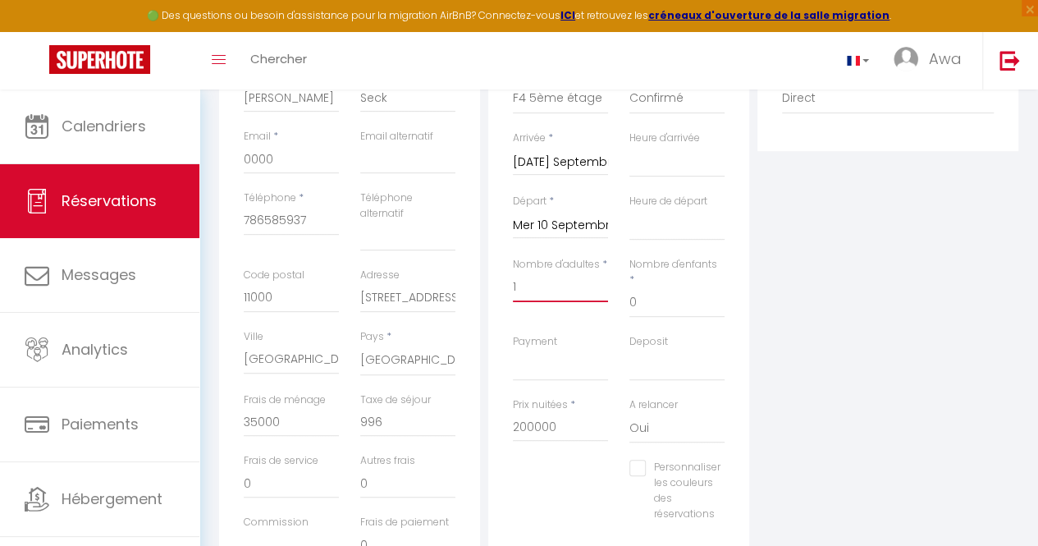
scroll to position [310, 0]
click at [663, 153] on select "00:00 00:30 01:00 01:30 02:00 02:30 03:00 03:30 04:00 04:30 05:00 05:30 06:00 0…" at bounding box center [677, 160] width 95 height 31
click at [630, 145] on select "00:00 00:30 01:00 01:30 02:00 02:30 03:00 03:30 04:00 04:30 05:00 05:30 06:00 0…" at bounding box center [677, 160] width 95 height 31
click at [678, 219] on select "00:00 00:30 01:00 01:30 02:00 02:30 03:00 03:30 04:00 04:30 05:00 05:30 06:00 0…" at bounding box center [677, 223] width 95 height 31
click at [630, 208] on select "00:00 00:30 01:00 01:30 02:00 02:30 03:00 03:30 04:00 04:30 05:00 05:30 06:00 0…" at bounding box center [677, 223] width 95 height 31
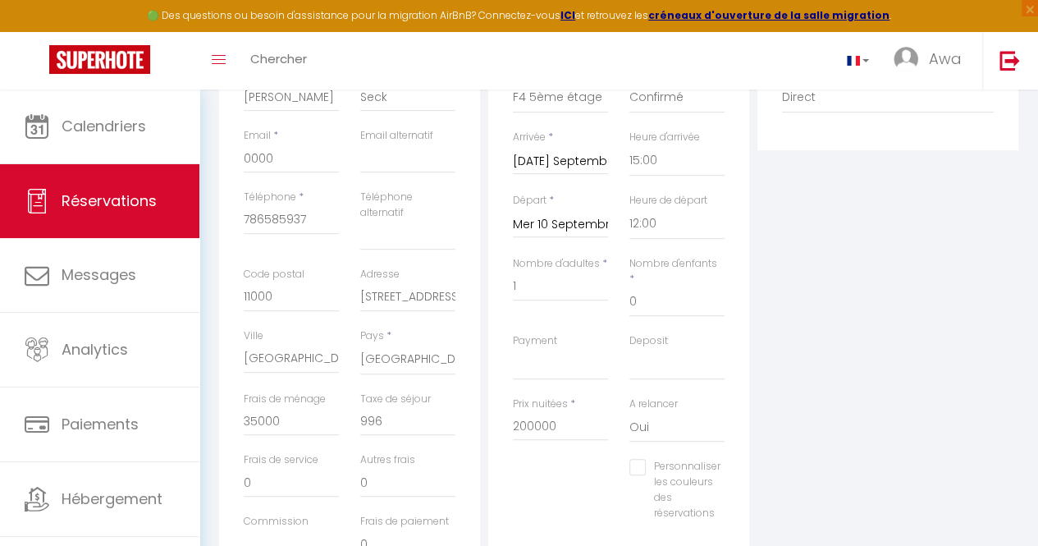
click at [553, 396] on label "Prix nuitées" at bounding box center [540, 404] width 55 height 16
click at [553, 411] on input "200000" at bounding box center [560, 426] width 95 height 30
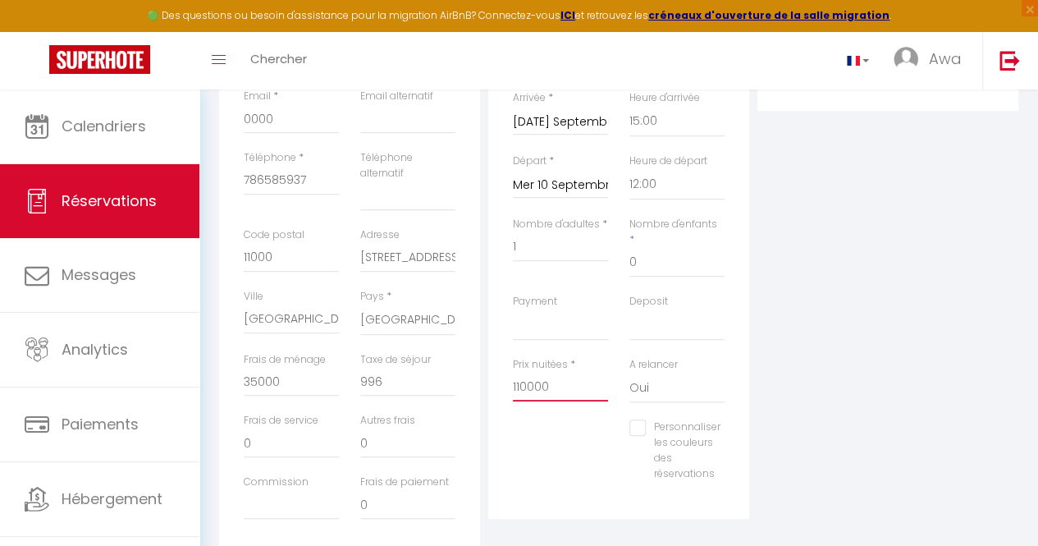
scroll to position [410, 0]
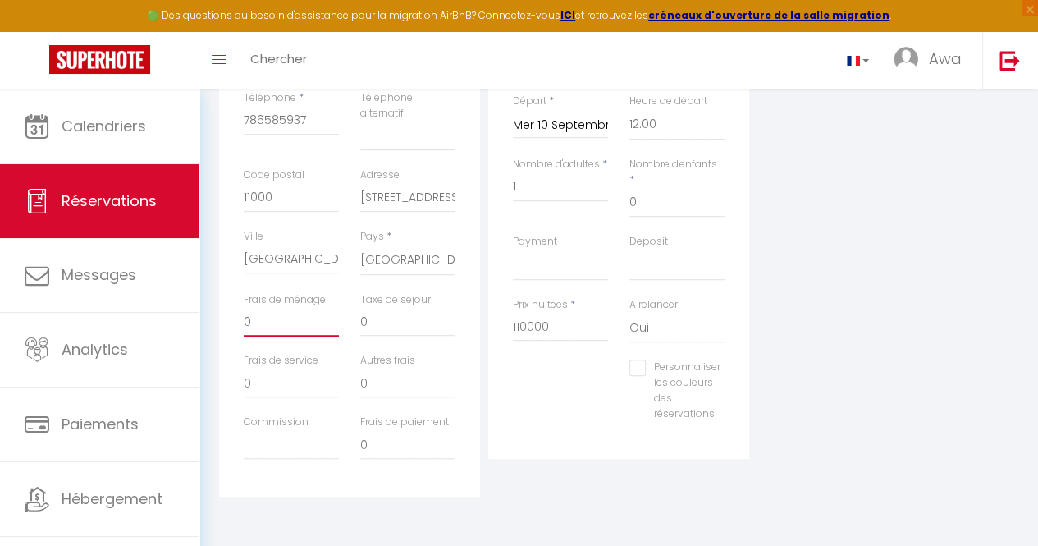
click at [270, 323] on input "0" at bounding box center [291, 322] width 95 height 30
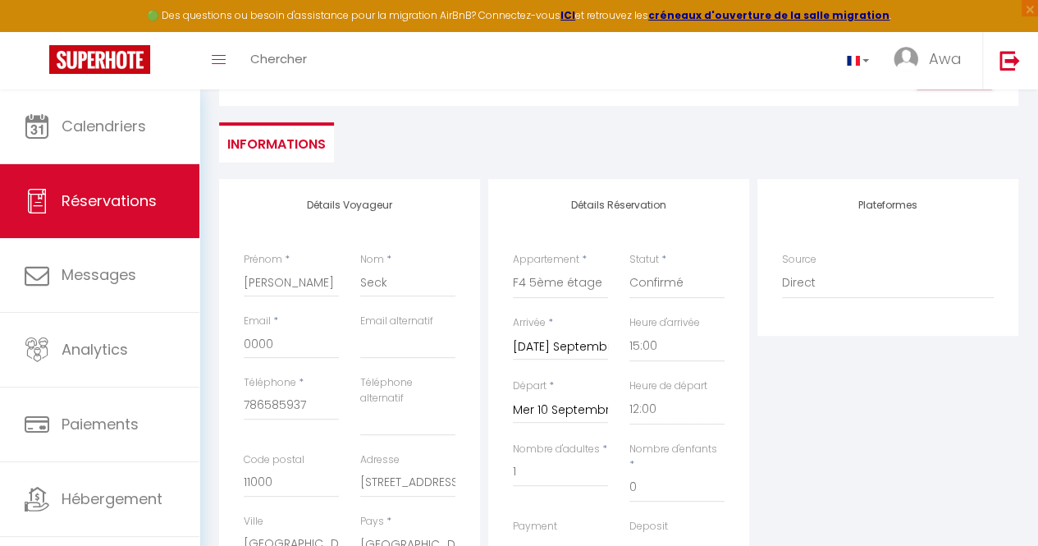
scroll to position [0, 0]
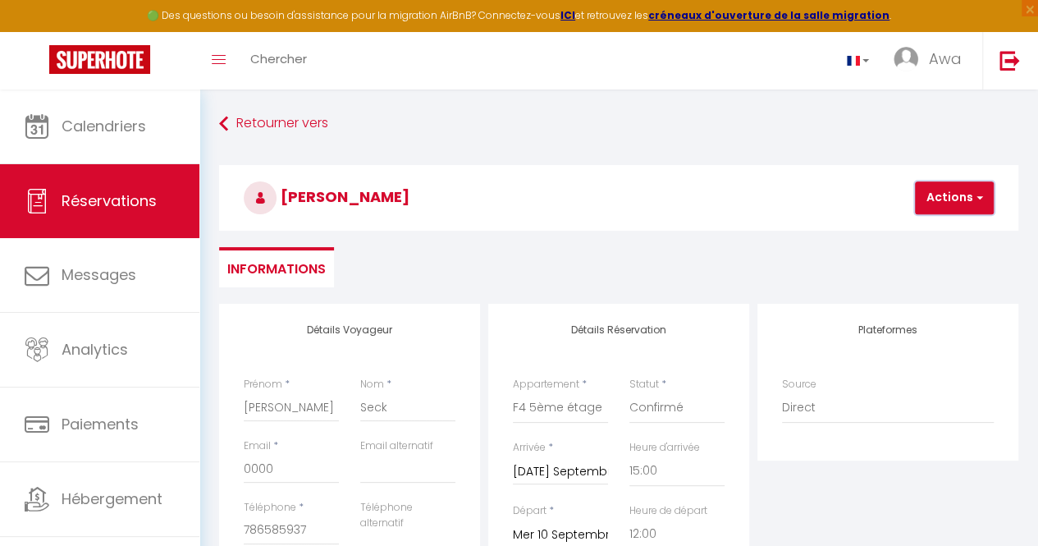
click at [925, 196] on button "Actions" at bounding box center [954, 197] width 79 height 33
click at [932, 221] on ul "Enregistrer" at bounding box center [968, 233] width 131 height 31
click at [941, 190] on button "Actions" at bounding box center [954, 197] width 79 height 33
click at [961, 239] on link "Enregistrer" at bounding box center [969, 233] width 130 height 21
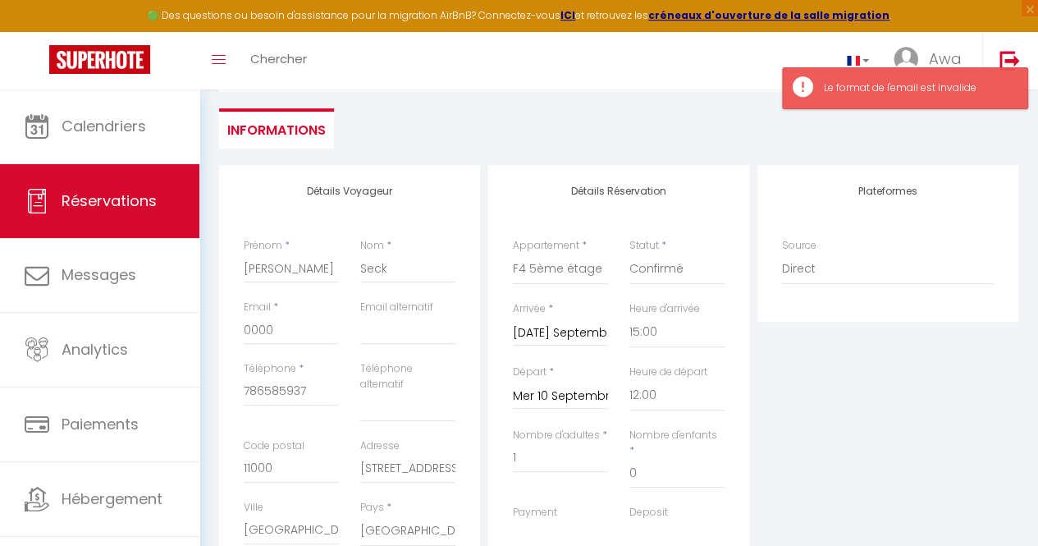
scroll to position [140, 0]
click at [265, 316] on input "0000" at bounding box center [291, 329] width 95 height 30
click at [278, 329] on input "0000" at bounding box center [291, 329] width 95 height 30
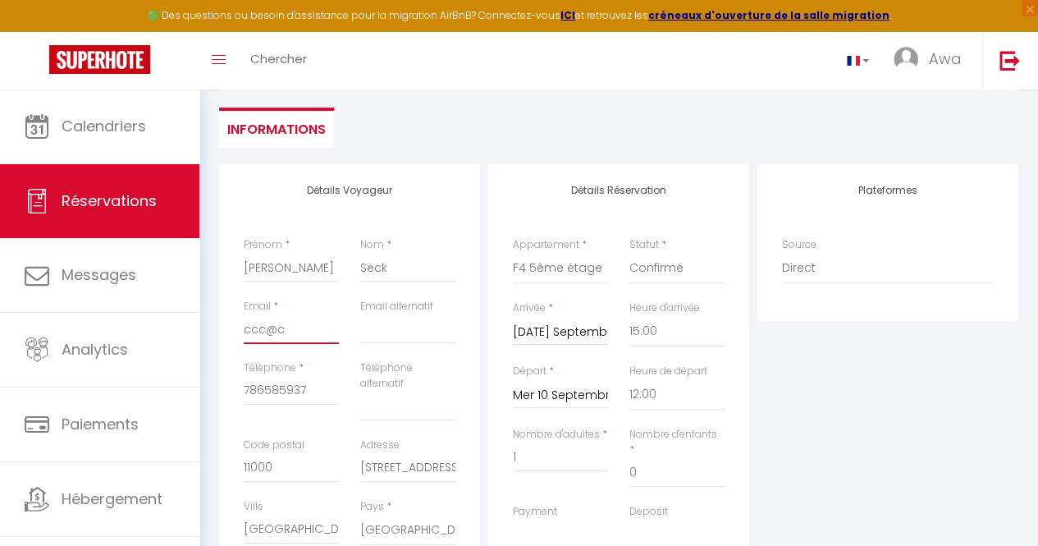
click at [278, 329] on input "ccc@c" at bounding box center [291, 329] width 95 height 30
click at [302, 336] on input "ccc@c" at bounding box center [291, 329] width 95 height 30
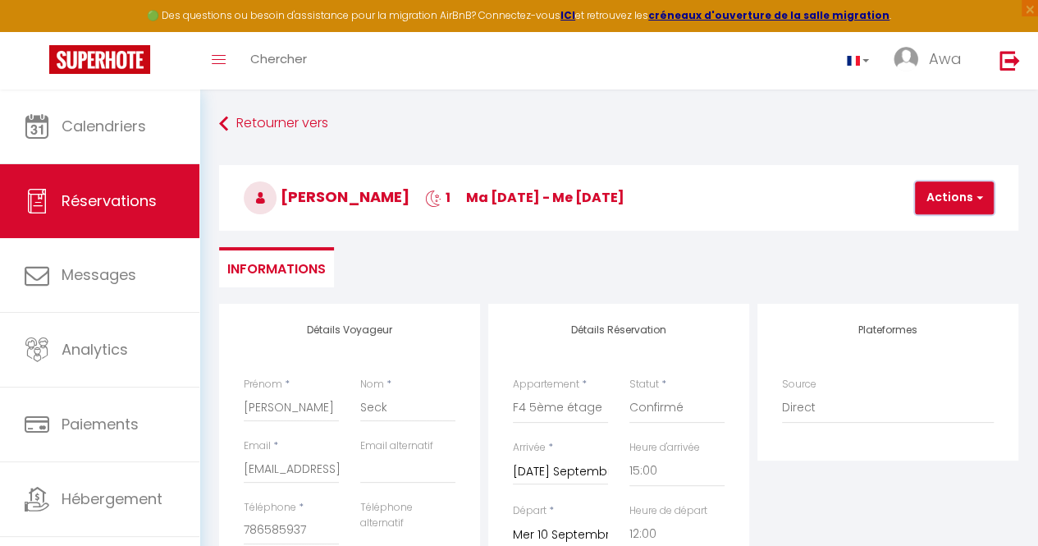
click at [937, 196] on button "Actions" at bounding box center [954, 197] width 79 height 33
click at [949, 237] on link "Enregistrer" at bounding box center [969, 233] width 130 height 21
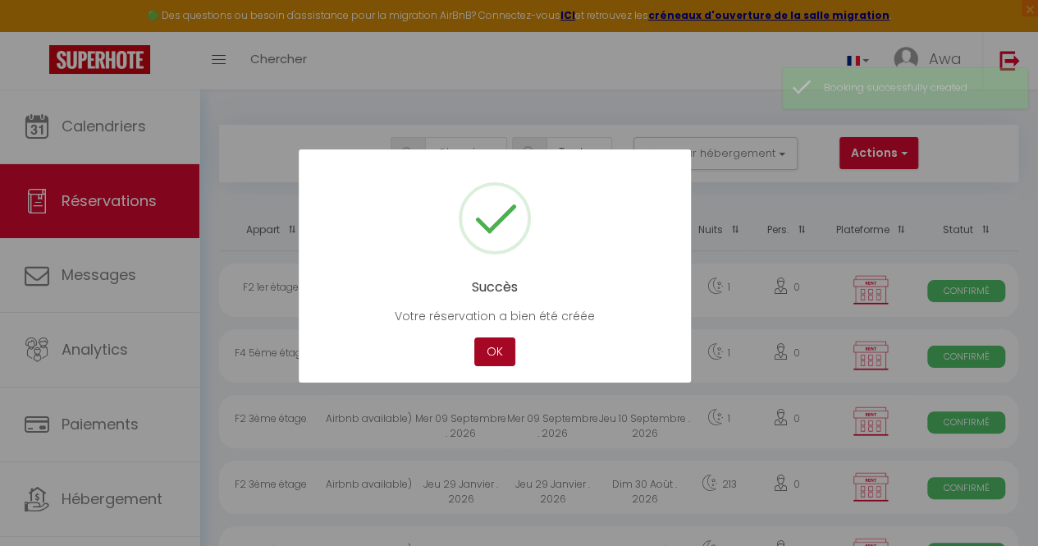
click at [506, 337] on button "OK" at bounding box center [494, 351] width 41 height 29
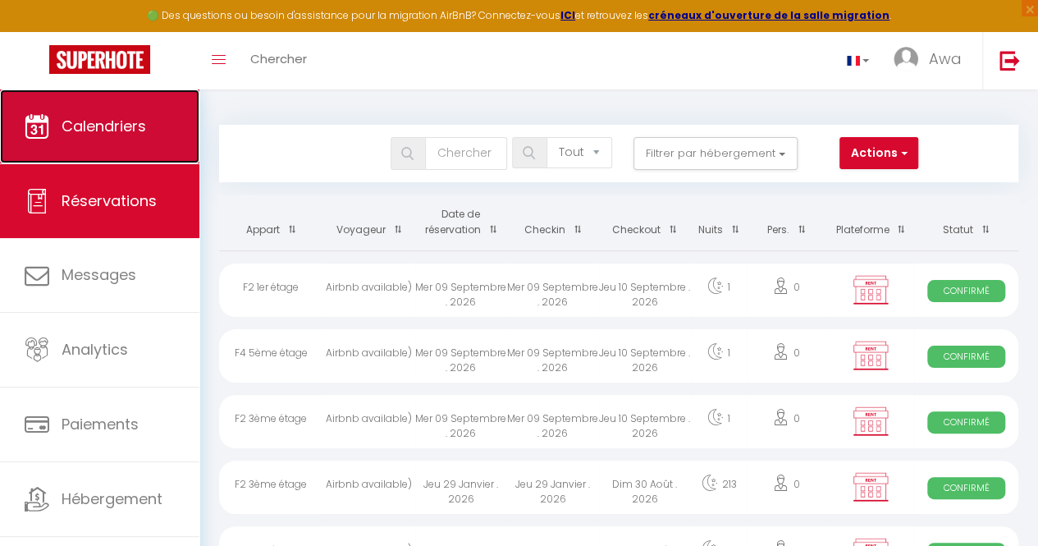
click at [47, 131] on icon at bounding box center [37, 126] width 25 height 25
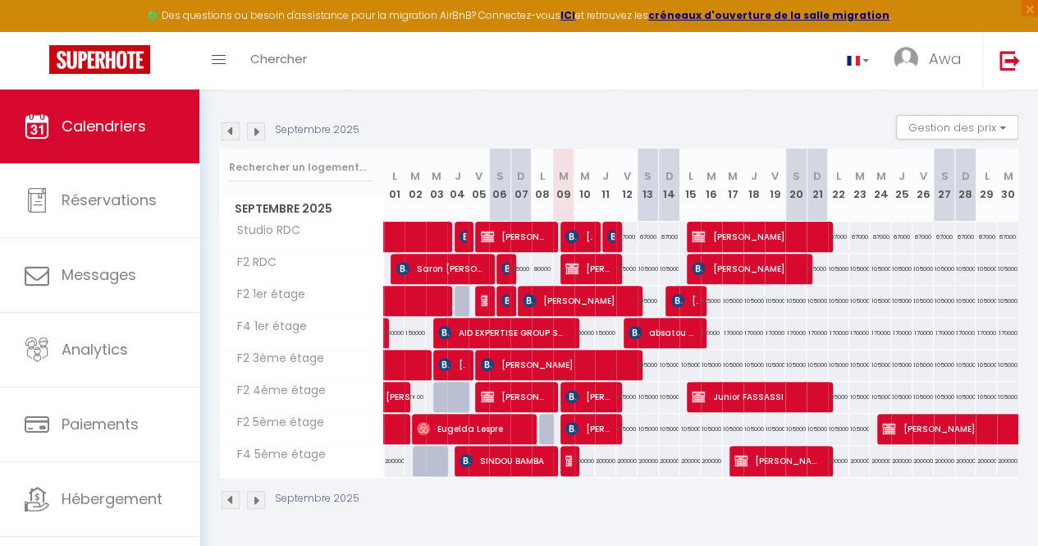
scroll to position [0, 4]
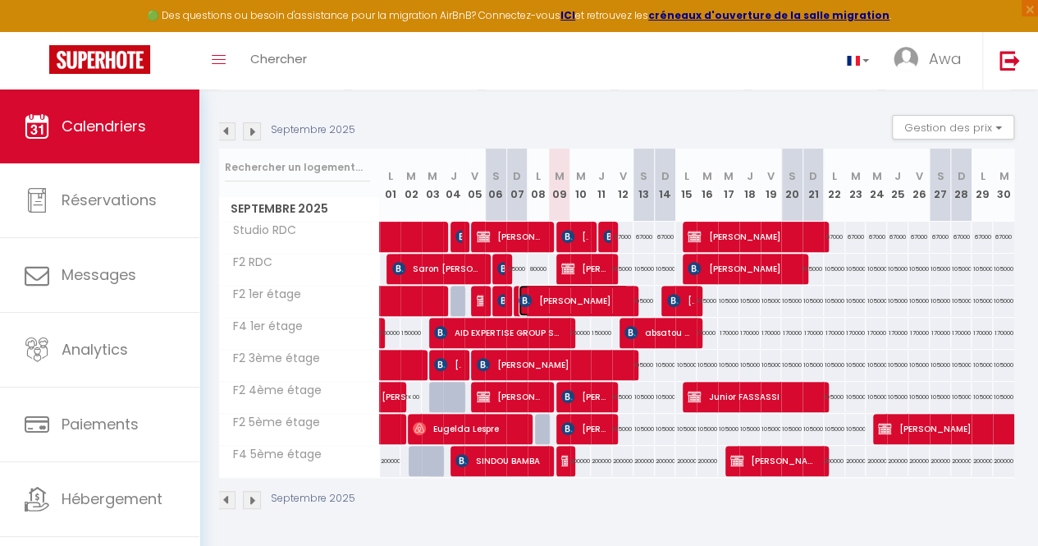
click at [588, 303] on span "[PERSON_NAME]" at bounding box center [573, 300] width 109 height 31
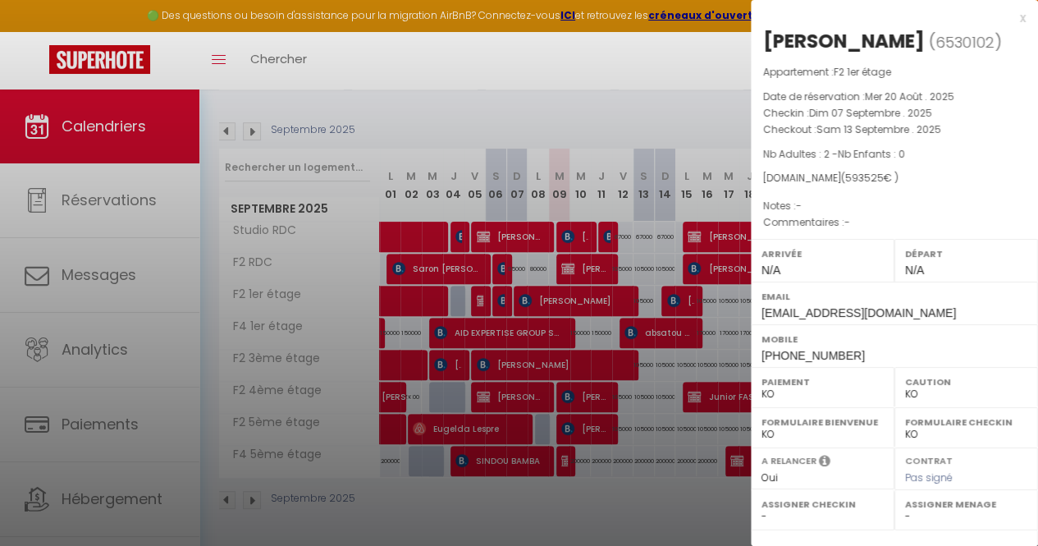
click at [628, 386] on div at bounding box center [519, 273] width 1038 height 546
